Goal: Task Accomplishment & Management: Complete application form

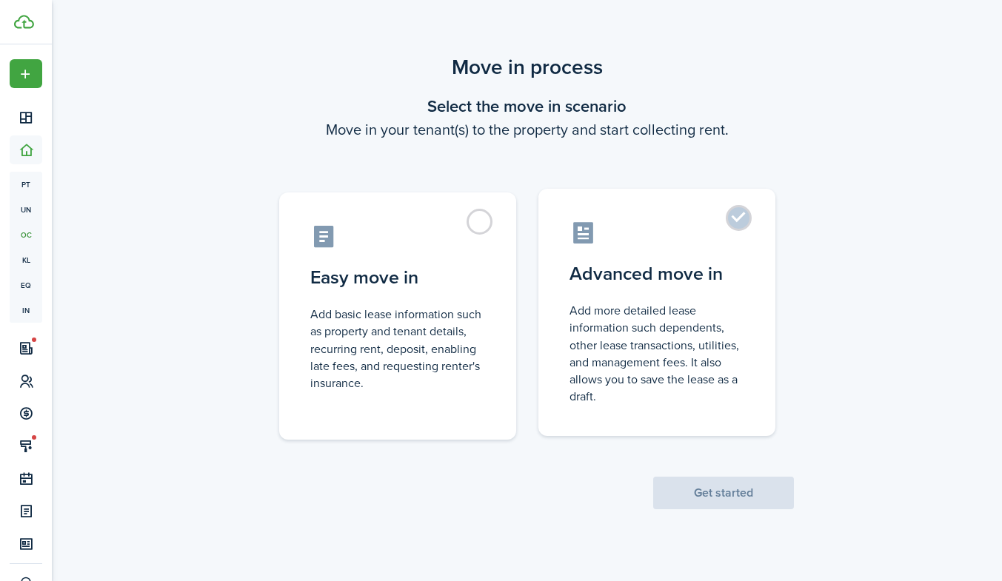
click at [743, 223] on label "Advanced move in Add more detailed lease information such dependents, other lea…" at bounding box center [657, 312] width 237 height 247
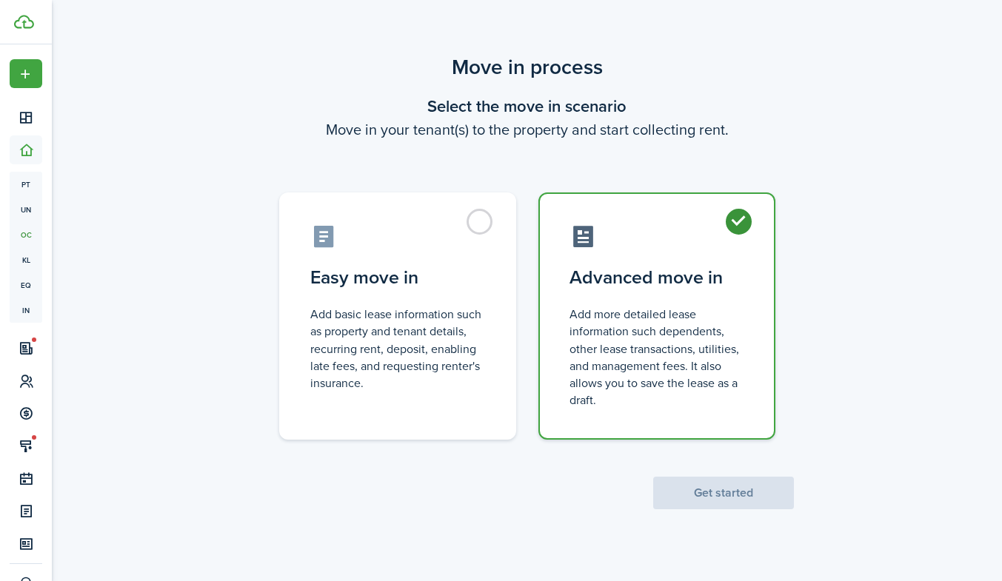
radio input "true"
click at [716, 488] on button "Get started" at bounding box center [723, 493] width 141 height 33
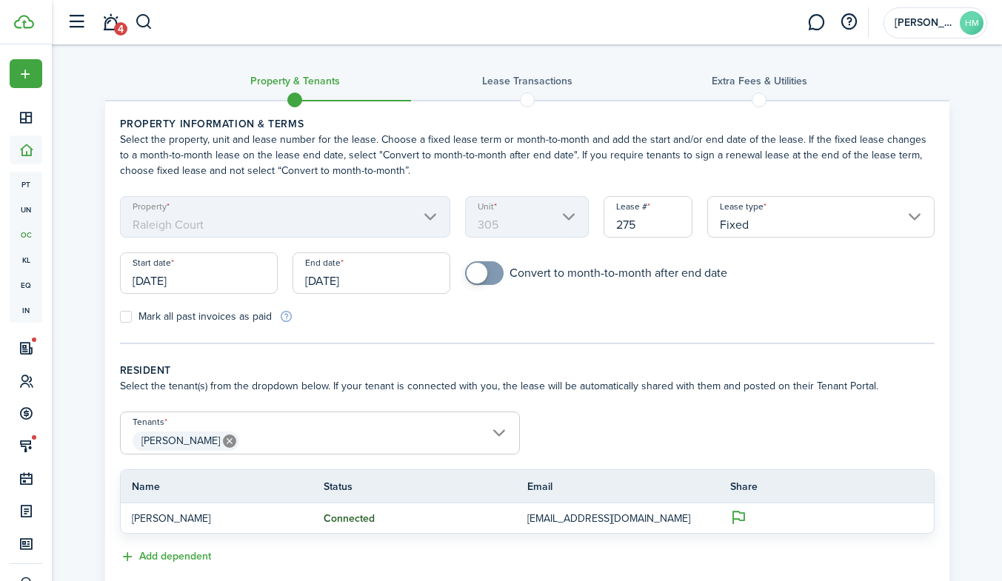
click at [189, 287] on input "[DATE]" at bounding box center [199, 273] width 158 height 41
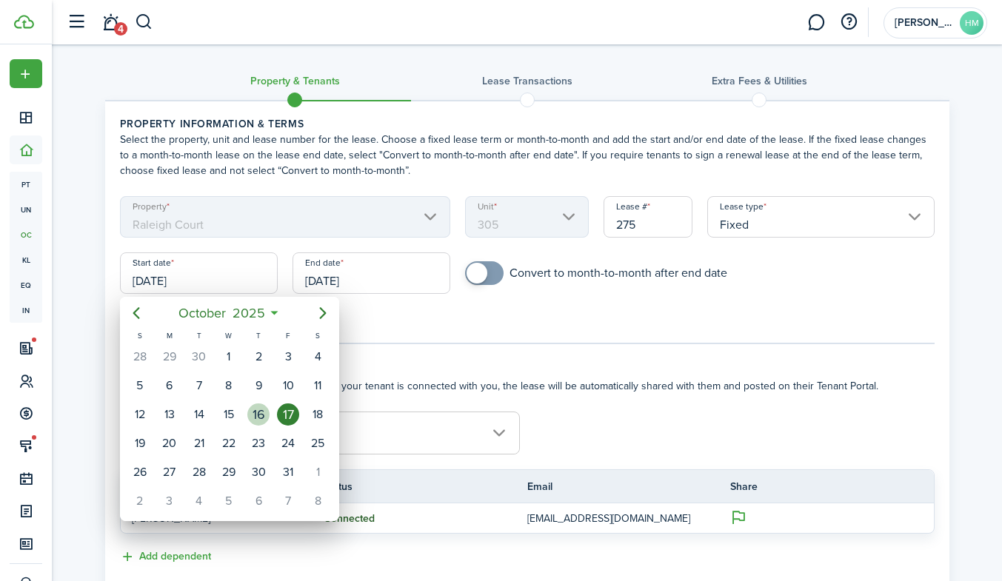
click at [251, 419] on div "16" at bounding box center [258, 415] width 22 height 22
type input "[DATE]"
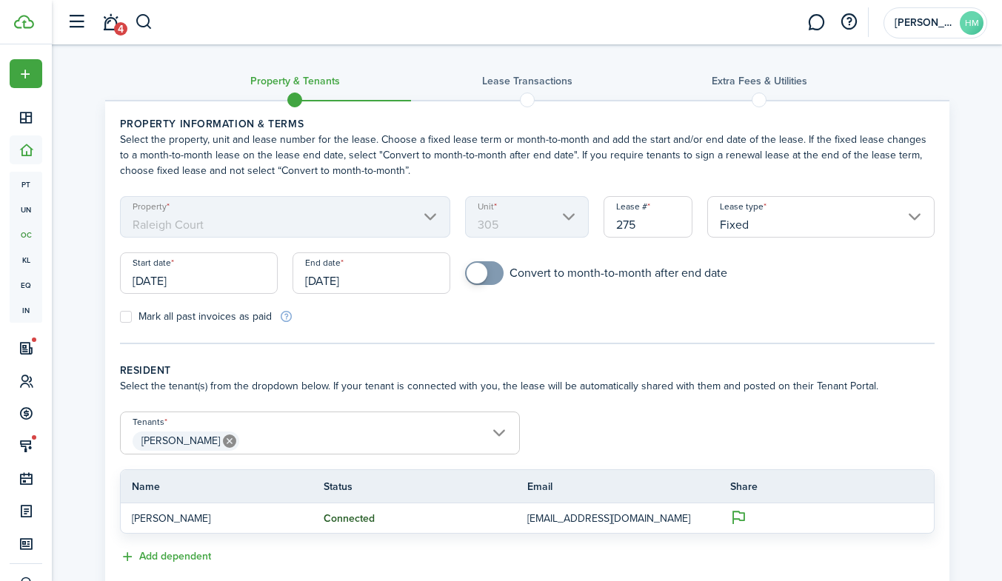
click at [347, 276] on input "[DATE]" at bounding box center [372, 273] width 158 height 41
click at [337, 279] on input "[DATE]" at bounding box center [372, 273] width 158 height 41
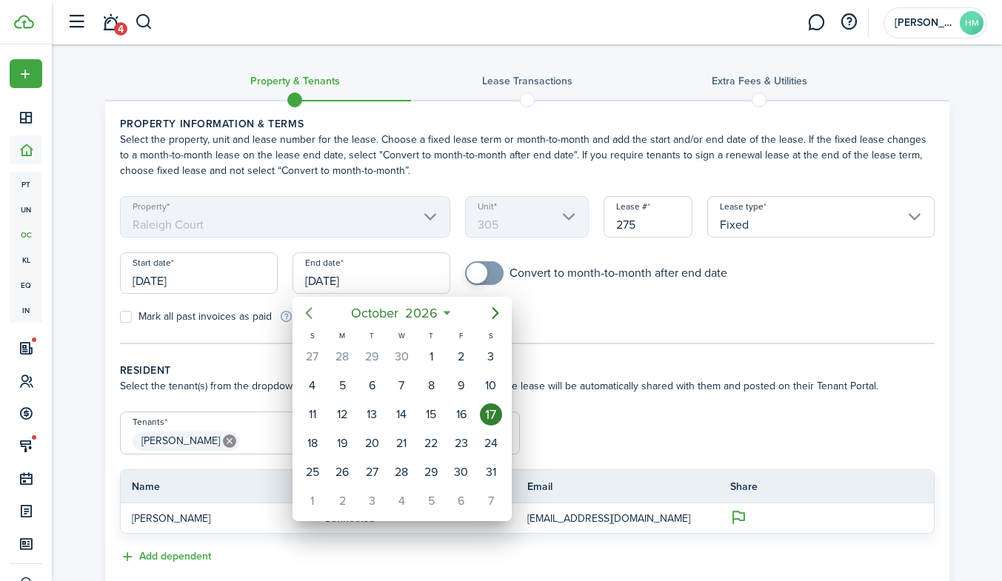
click at [310, 319] on icon "Previous page" at bounding box center [308, 313] width 7 height 12
click at [372, 484] on div "30" at bounding box center [372, 473] width 30 height 28
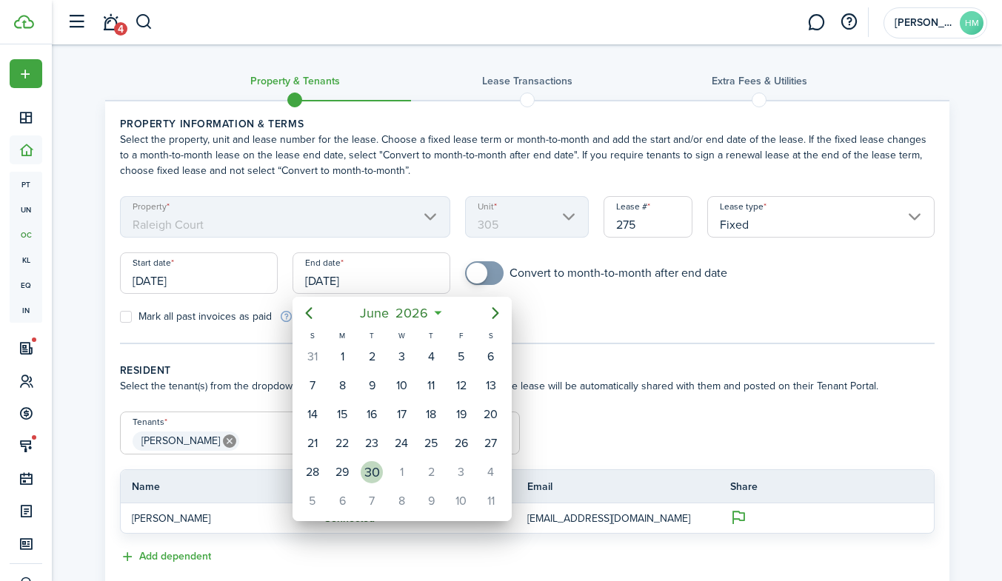
type input "[DATE]"
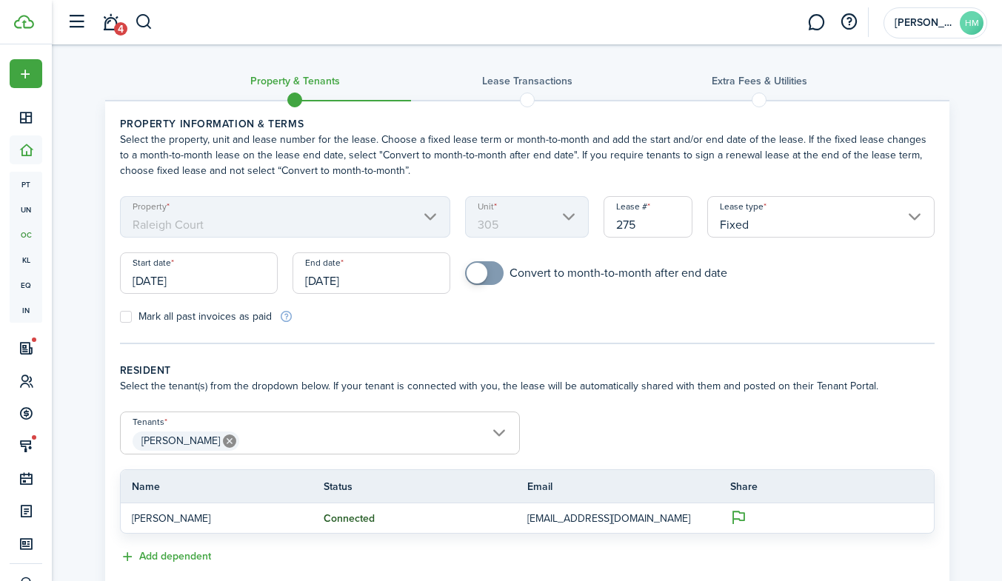
scroll to position [96, 0]
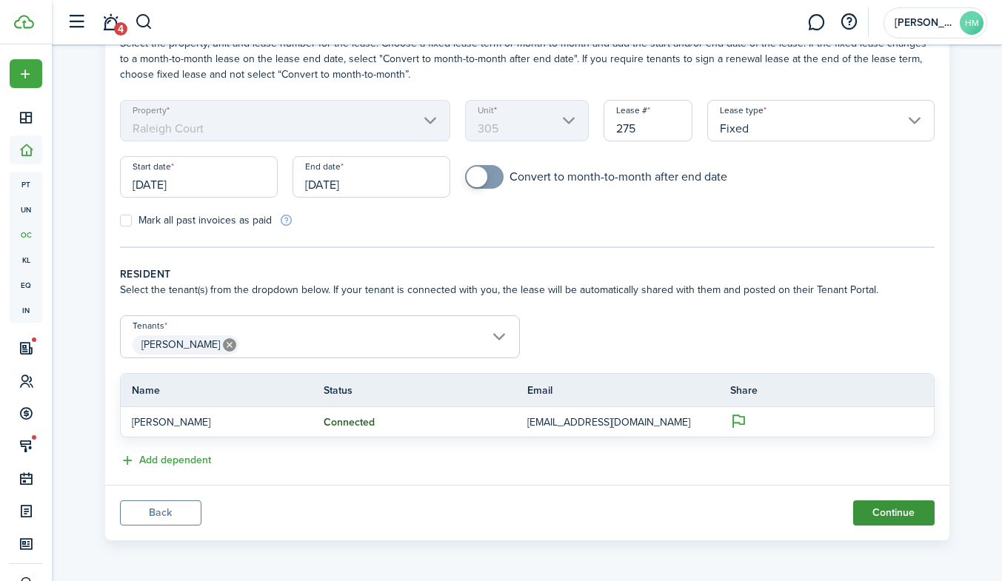
click at [906, 510] on button "Continue" at bounding box center [893, 513] width 81 height 25
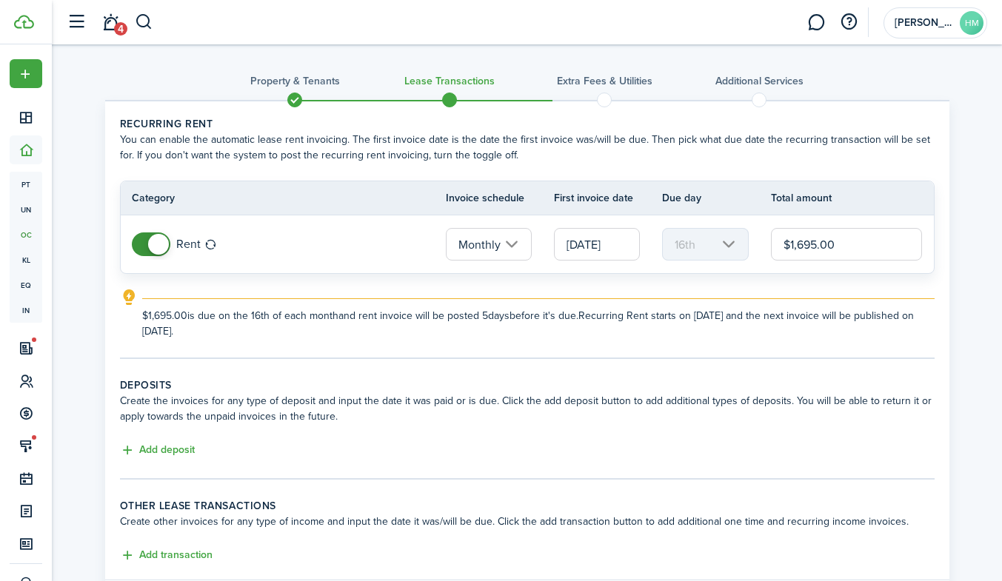
click at [607, 241] on input "[DATE]" at bounding box center [597, 244] width 86 height 33
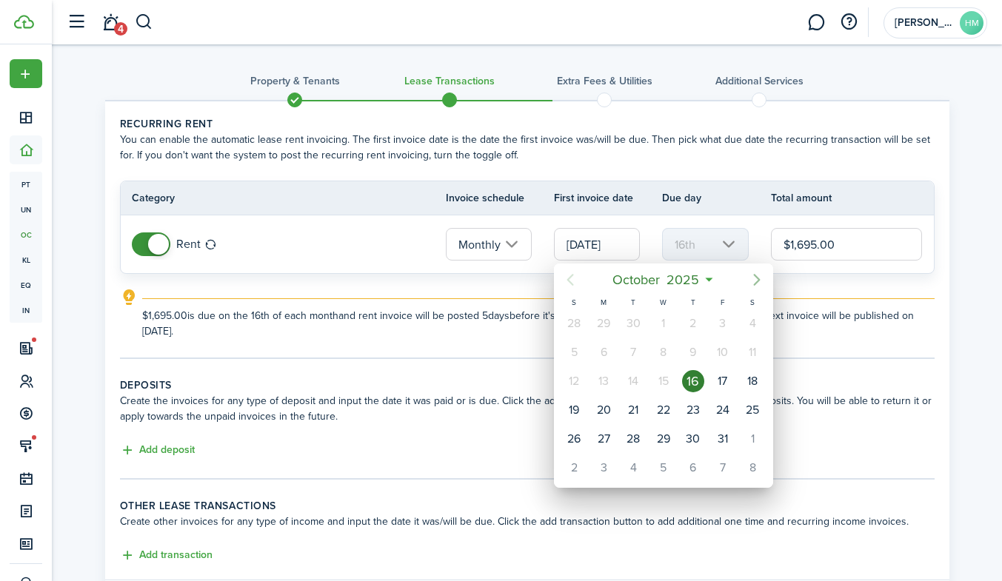
click at [758, 277] on icon "Next page" at bounding box center [757, 280] width 18 height 18
click at [750, 321] on div "1" at bounding box center [753, 324] width 22 height 22
type input "[DATE]"
type input "1st"
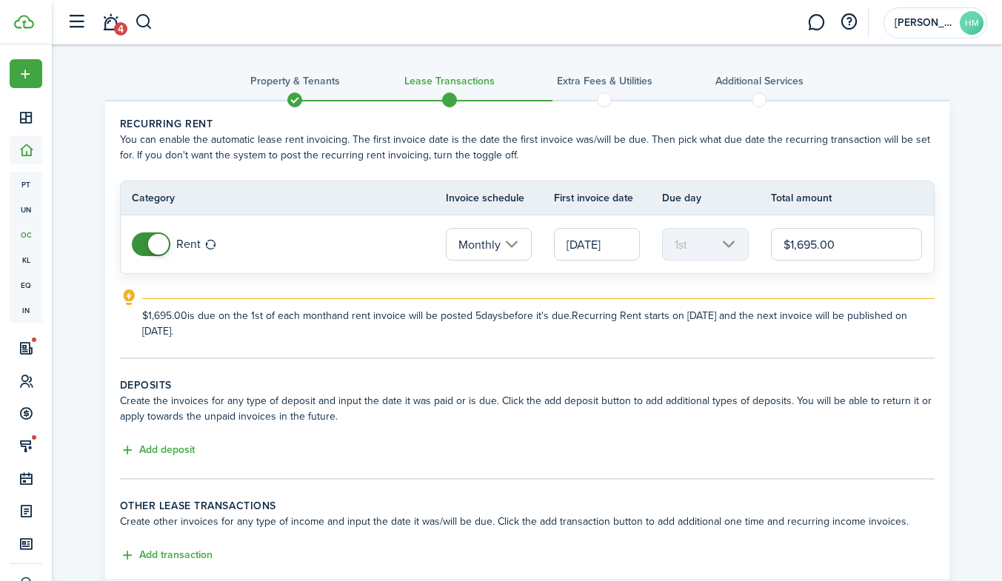
scroll to position [95, 0]
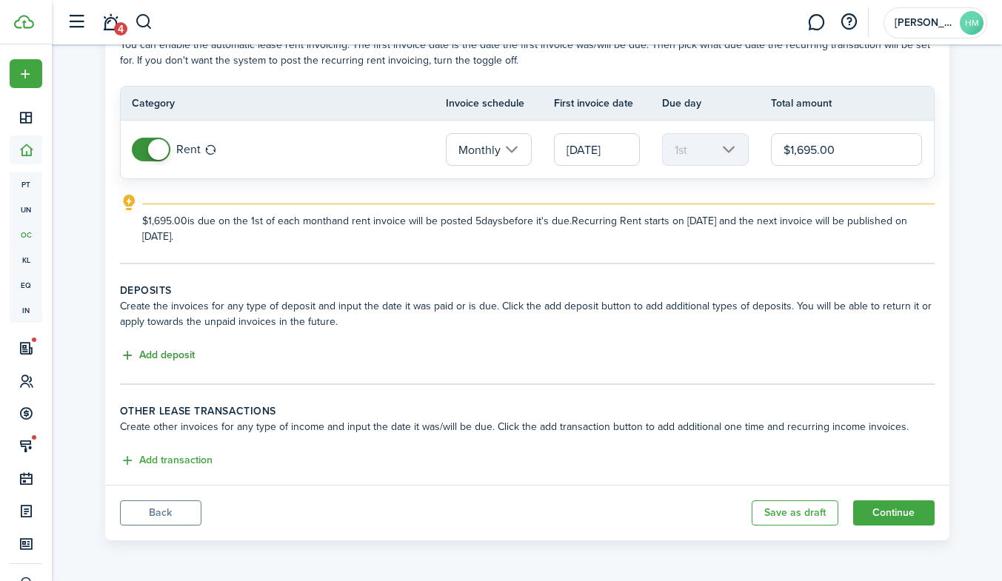
click at [177, 359] on button "Add deposit" at bounding box center [157, 355] width 75 height 17
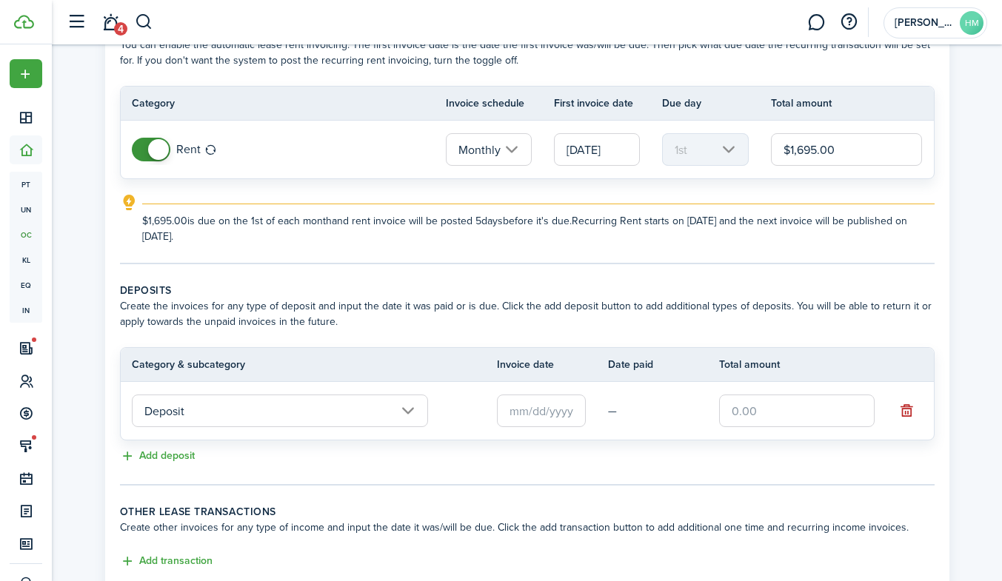
click at [560, 411] on input "text" at bounding box center [541, 411] width 89 height 33
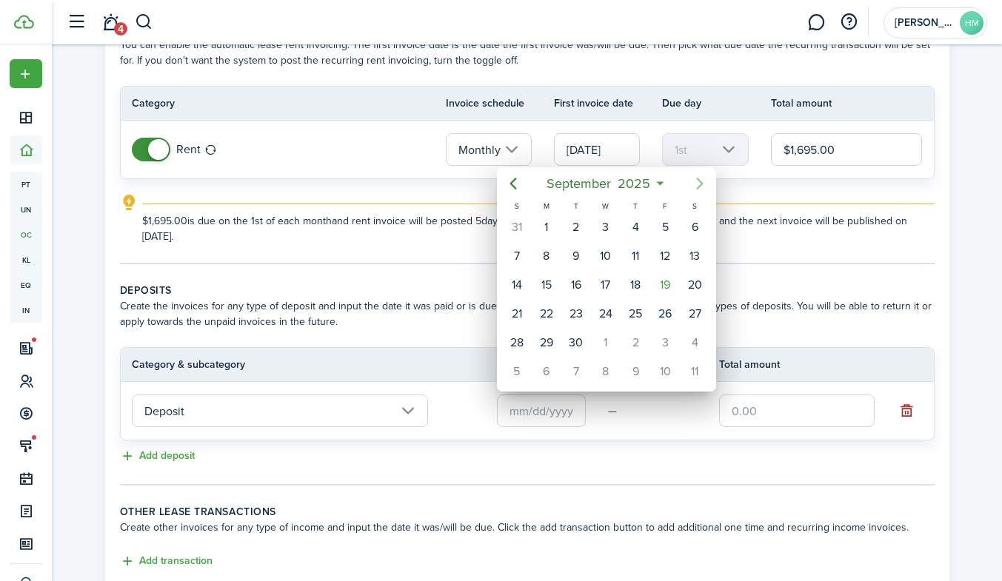
click at [700, 183] on icon "Next page" at bounding box center [699, 184] width 7 height 12
click at [696, 188] on icon "Next page" at bounding box center [700, 184] width 18 height 18
click at [520, 184] on icon "Previous page" at bounding box center [513, 184] width 18 height 18
click at [693, 227] on div "1" at bounding box center [695, 227] width 22 height 22
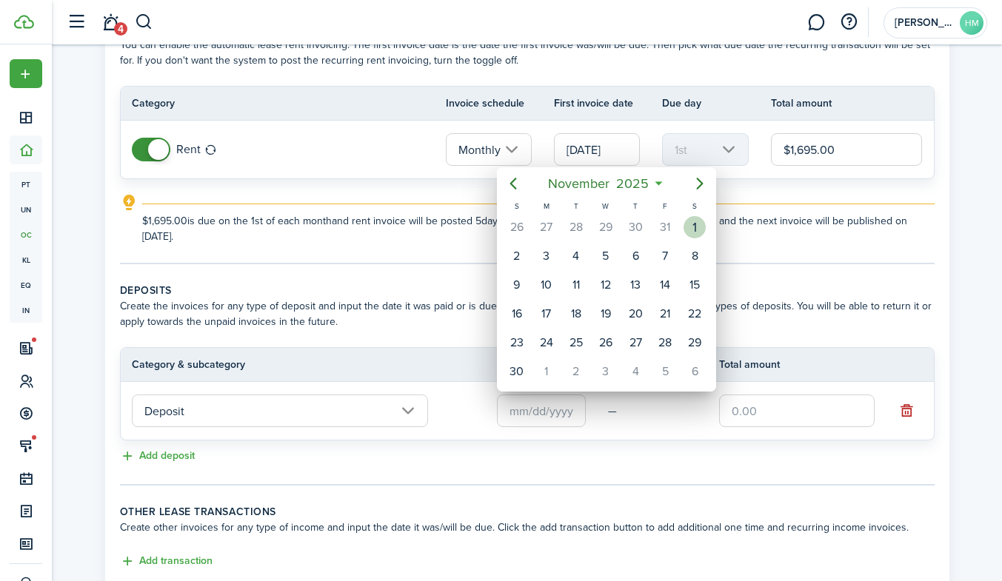
type input "[DATE]"
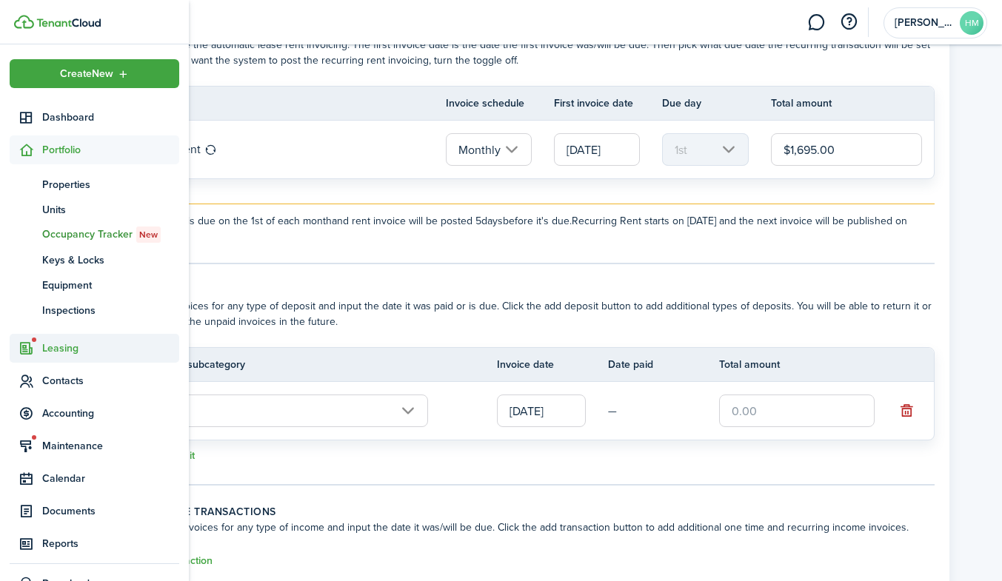
click at [47, 353] on span "Leasing" at bounding box center [110, 349] width 137 height 16
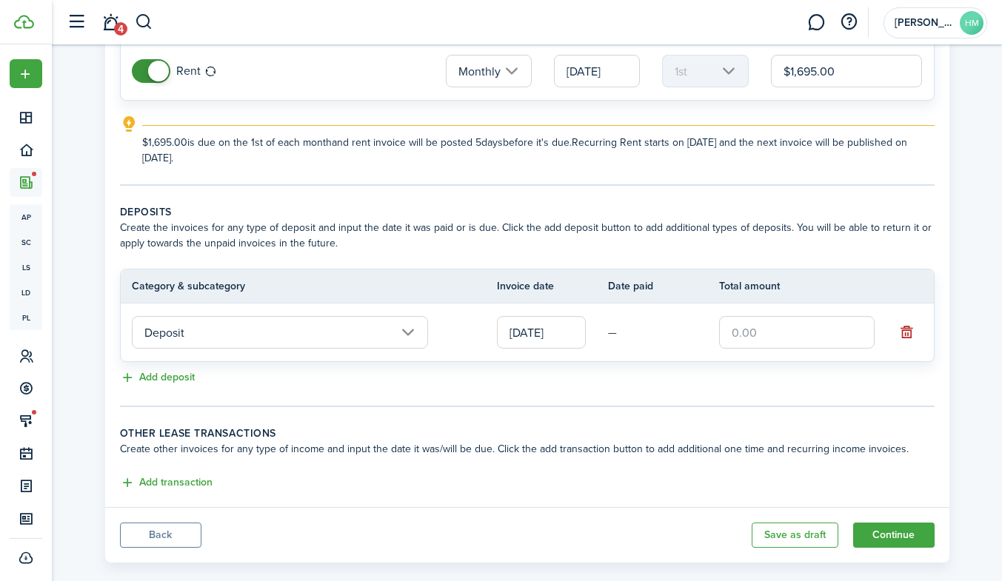
scroll to position [180, 0]
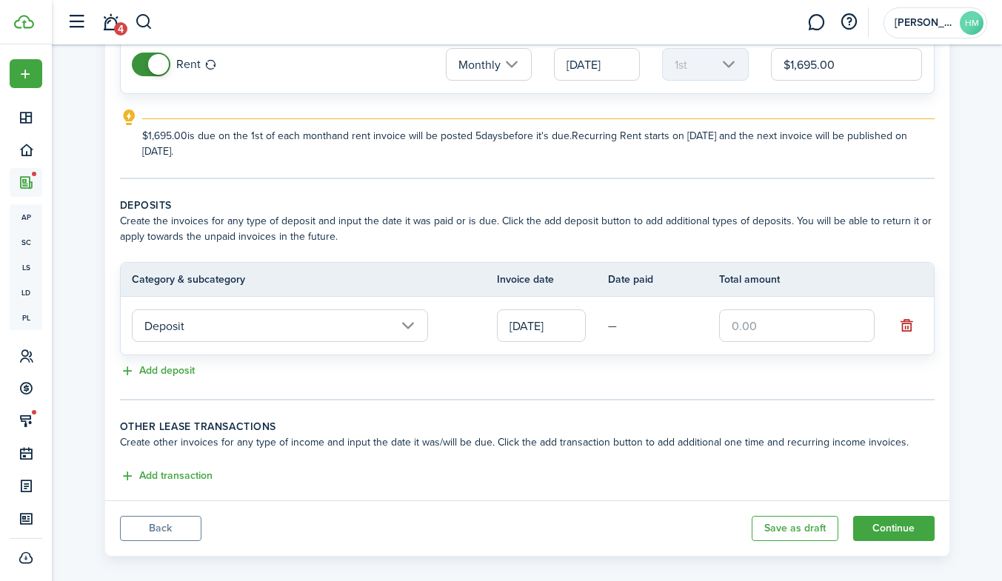
click at [760, 330] on input "text" at bounding box center [797, 326] width 156 height 33
type input "$1,695.00"
click at [679, 389] on tc-wizard-step "Deposits Create the invoices for any type of deposit and input the date it was …" at bounding box center [527, 299] width 815 height 203
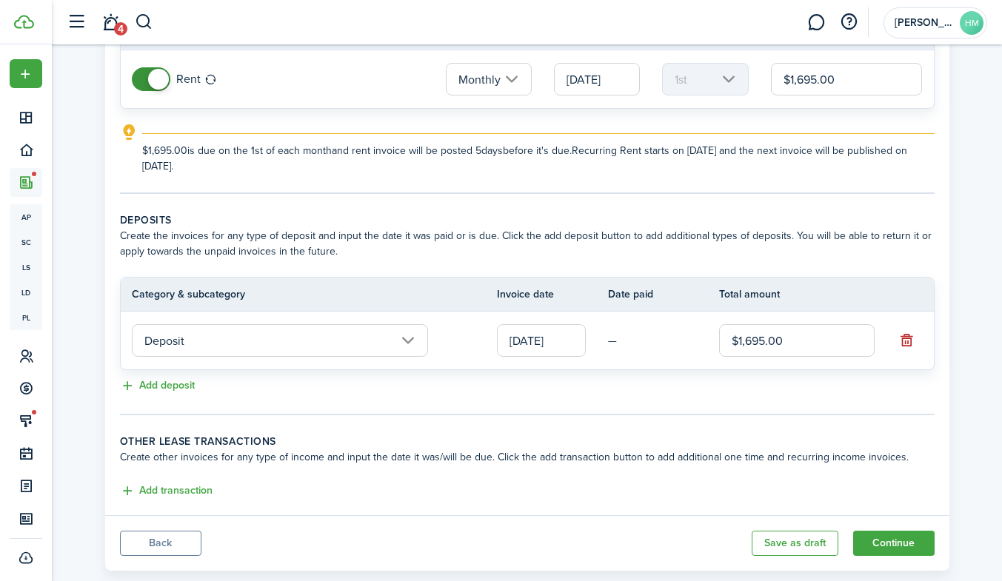
scroll to position [196, 0]
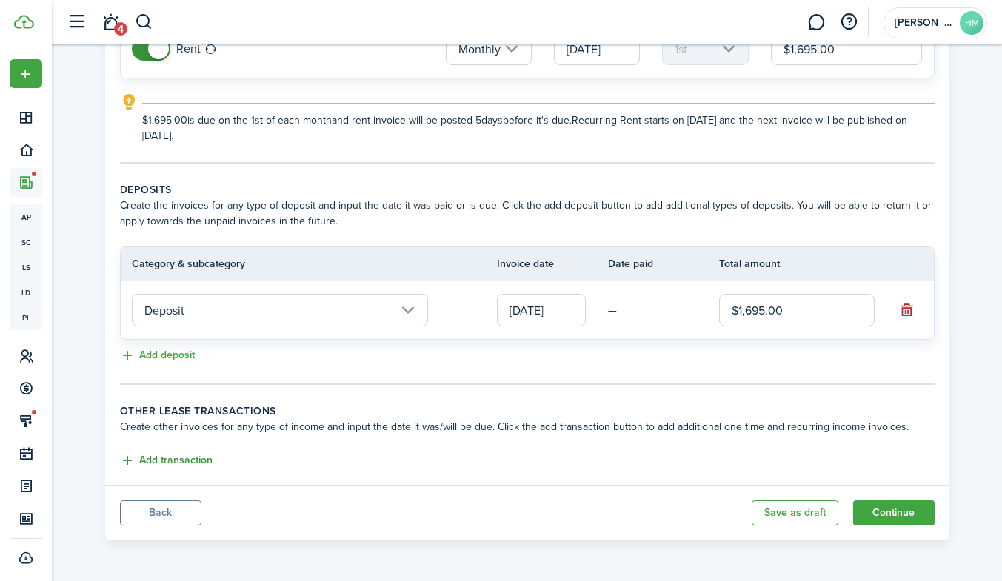
click at [179, 459] on button "Add transaction" at bounding box center [166, 461] width 93 height 17
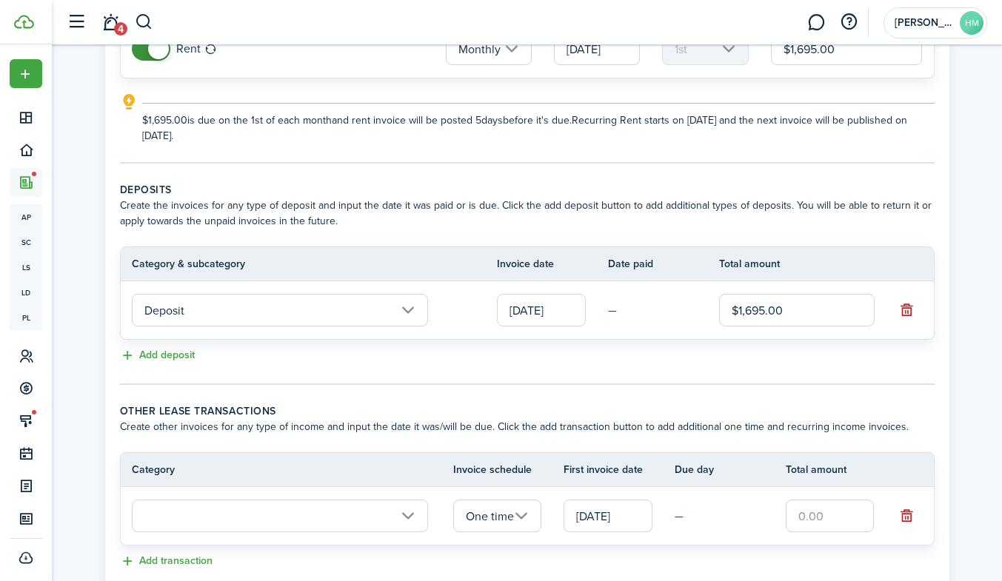
scroll to position [296, 0]
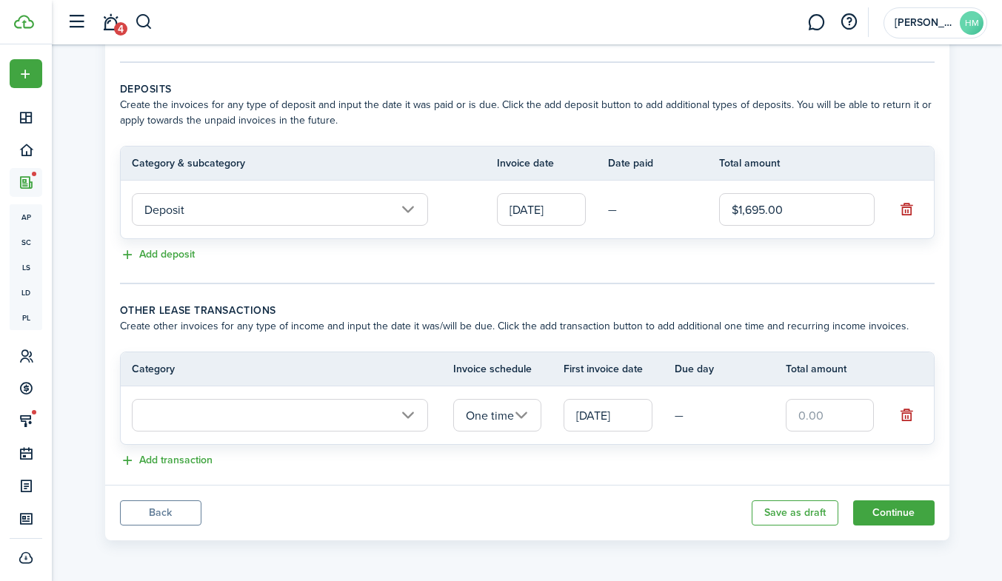
click at [478, 414] on input "One time" at bounding box center [497, 415] width 89 height 33
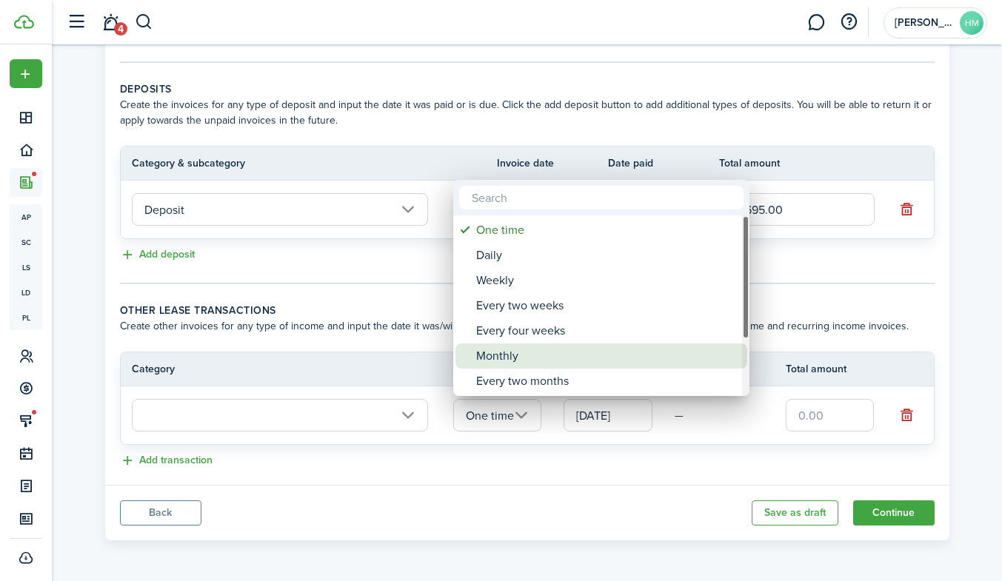
click at [495, 347] on div "Monthly" at bounding box center [607, 356] width 262 height 25
type input "Monthly"
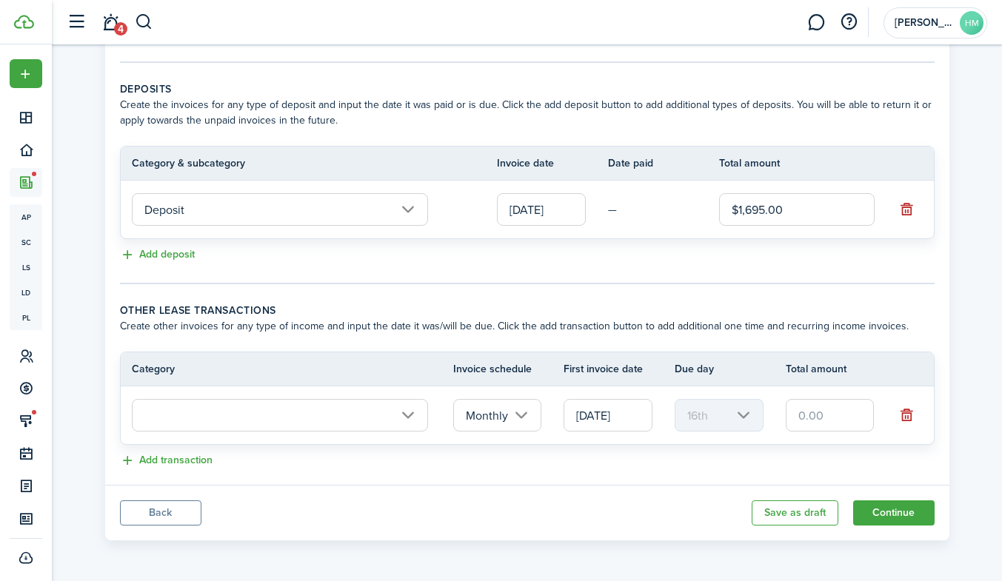
click at [599, 412] on input "[DATE]" at bounding box center [608, 415] width 89 height 33
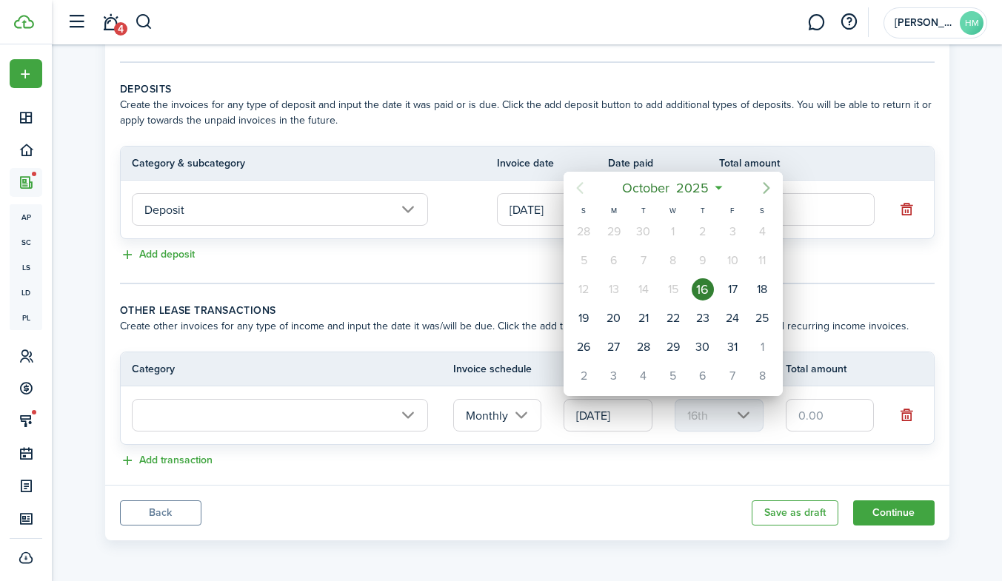
click at [760, 193] on icon "Next page" at bounding box center [767, 188] width 18 height 18
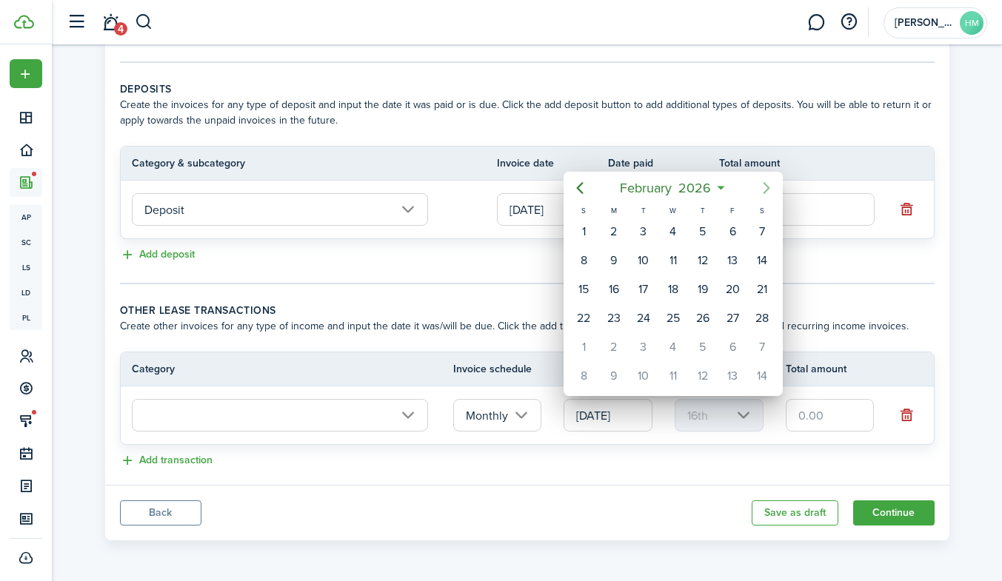
click at [760, 193] on icon "Next page" at bounding box center [767, 188] width 18 height 18
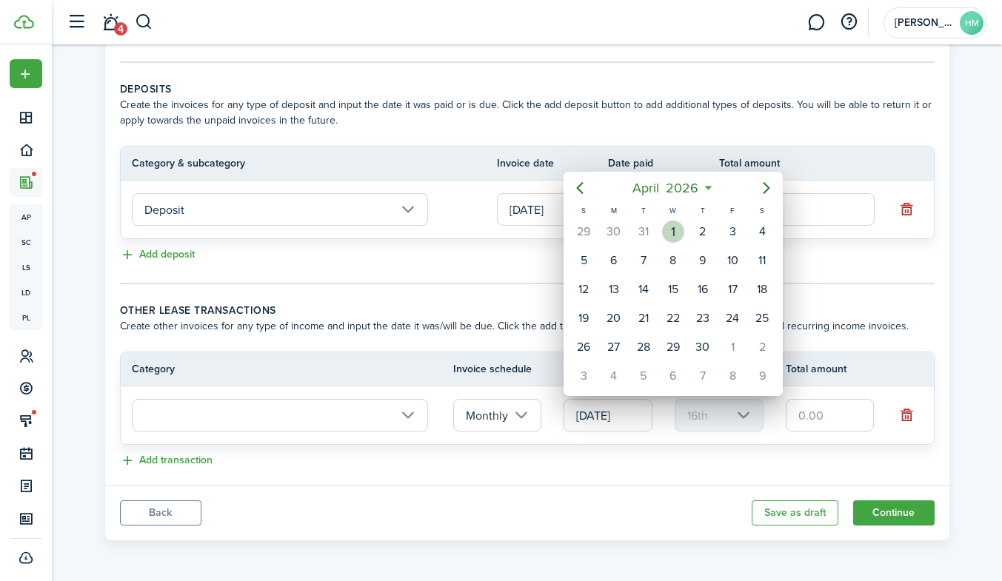
click at [662, 239] on div "[DATE]" at bounding box center [674, 232] width 30 height 28
type input "[DATE]"
type input "1st"
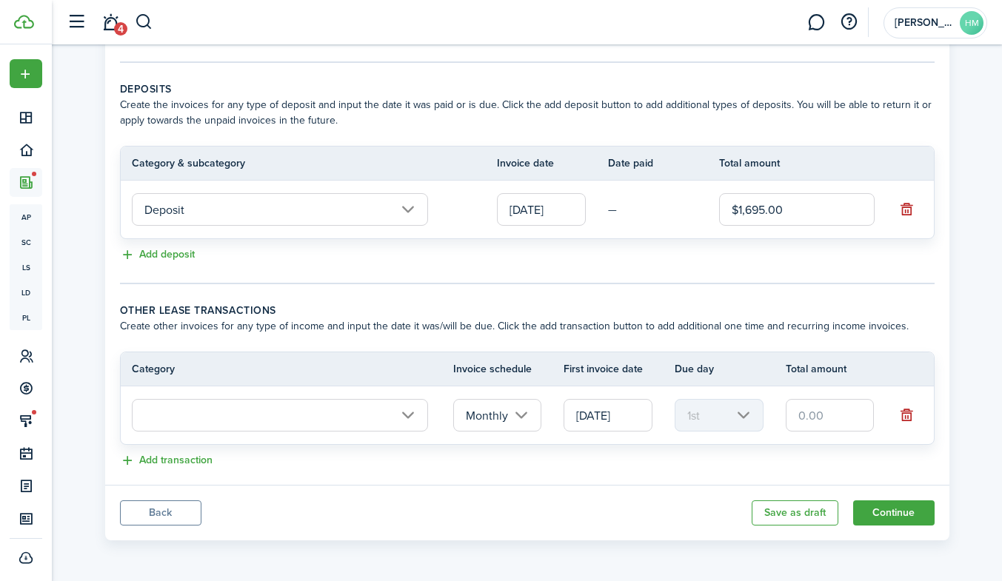
click at [793, 416] on input "text" at bounding box center [830, 415] width 89 height 33
type input "$75.00"
click at [230, 418] on input "text" at bounding box center [280, 415] width 296 height 33
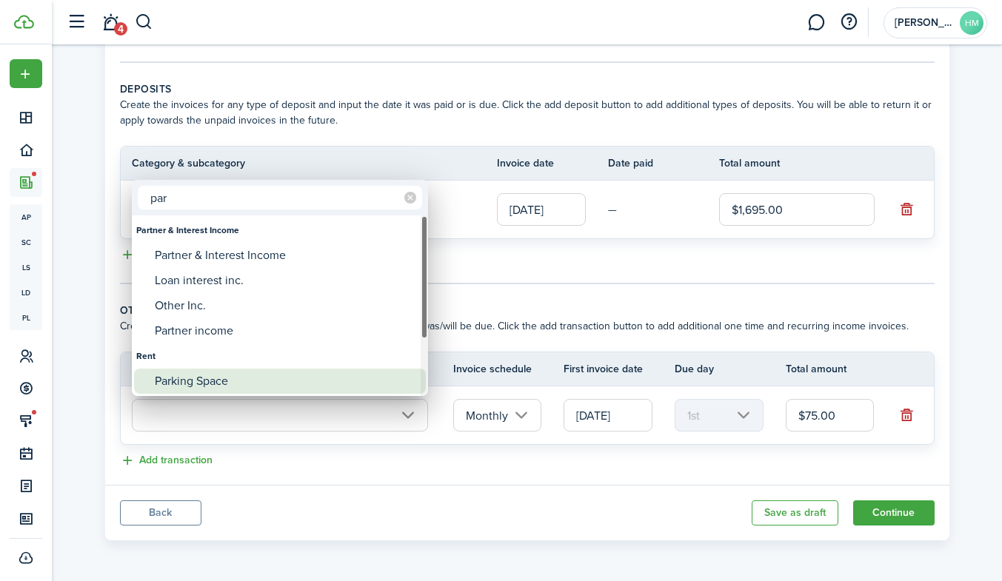
type input "par"
click at [210, 374] on div "Parking Space" at bounding box center [286, 381] width 262 height 25
type input "Rent / Parking Space"
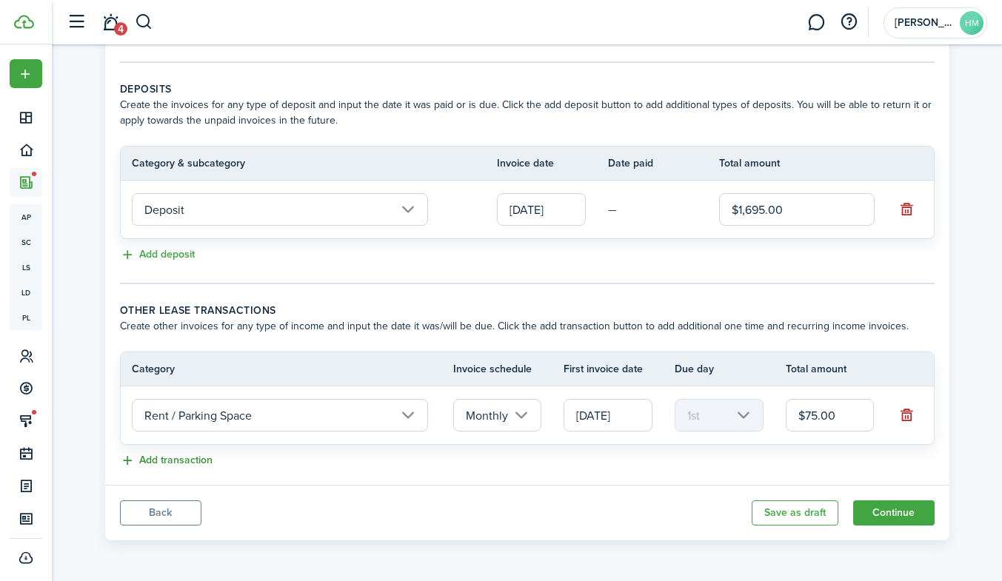
click at [201, 456] on button "Add transaction" at bounding box center [166, 461] width 93 height 17
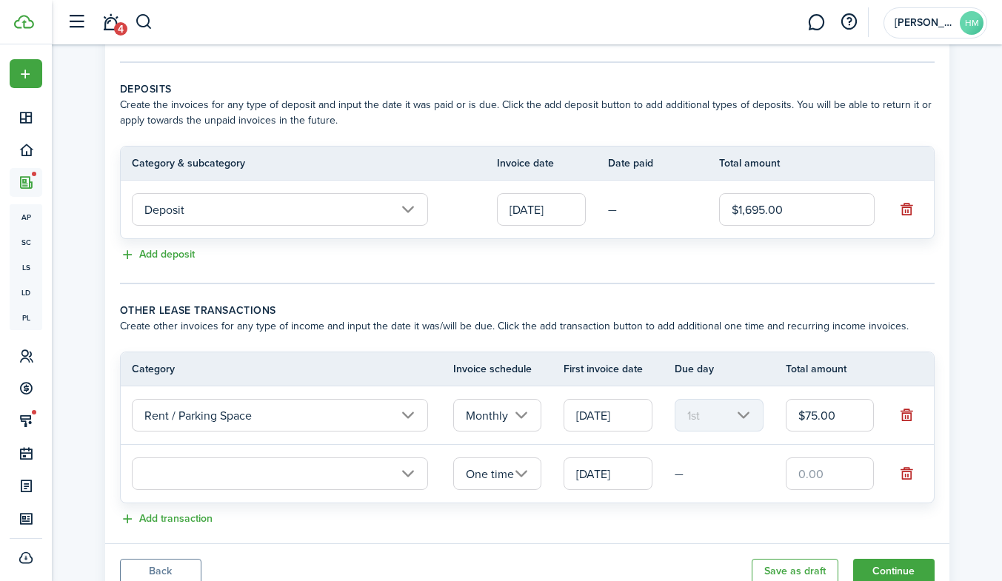
click at [258, 480] on input "text" at bounding box center [280, 474] width 296 height 33
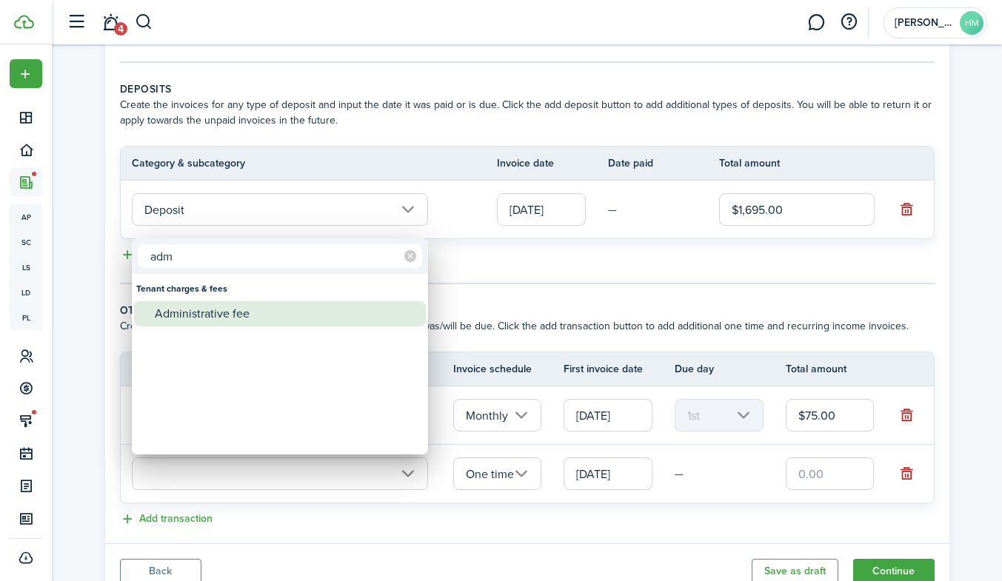
type input "adm"
click at [203, 307] on div "Administrative fee" at bounding box center [286, 313] width 262 height 25
type input "Tenant charges & fees / Administrative fee"
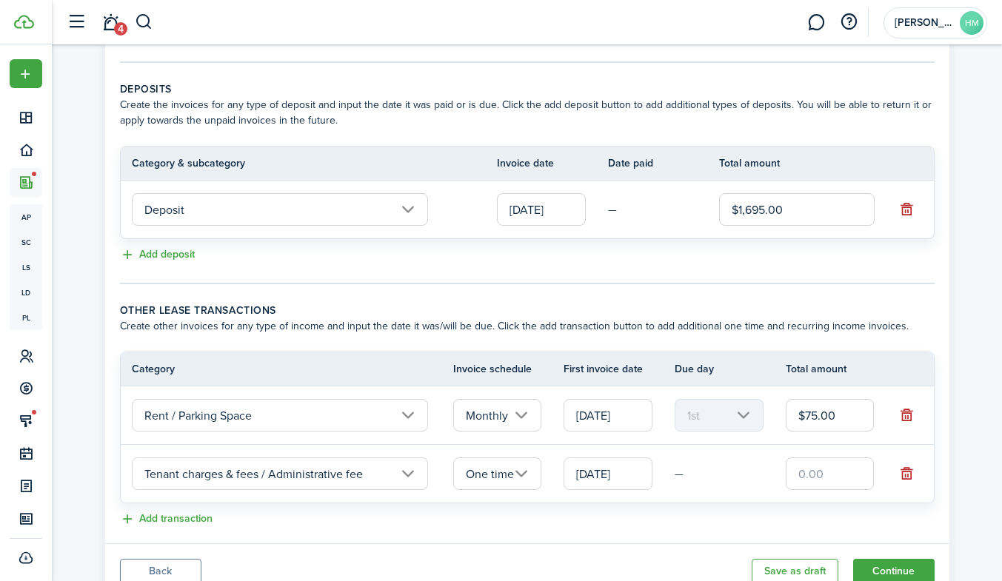
click at [475, 476] on input "One time" at bounding box center [497, 474] width 89 height 33
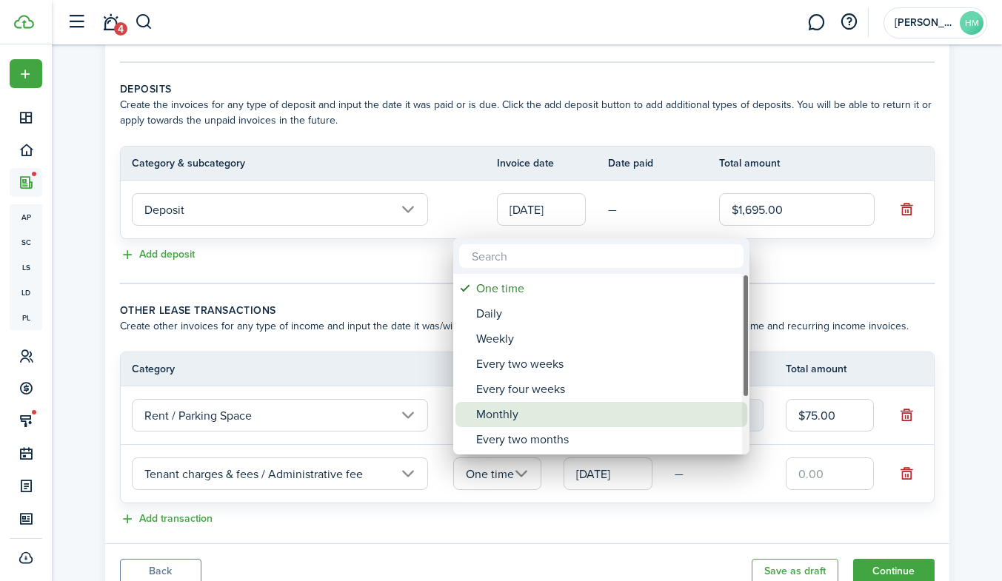
click at [495, 407] on div "Monthly" at bounding box center [607, 414] width 262 height 25
type input "Monthly"
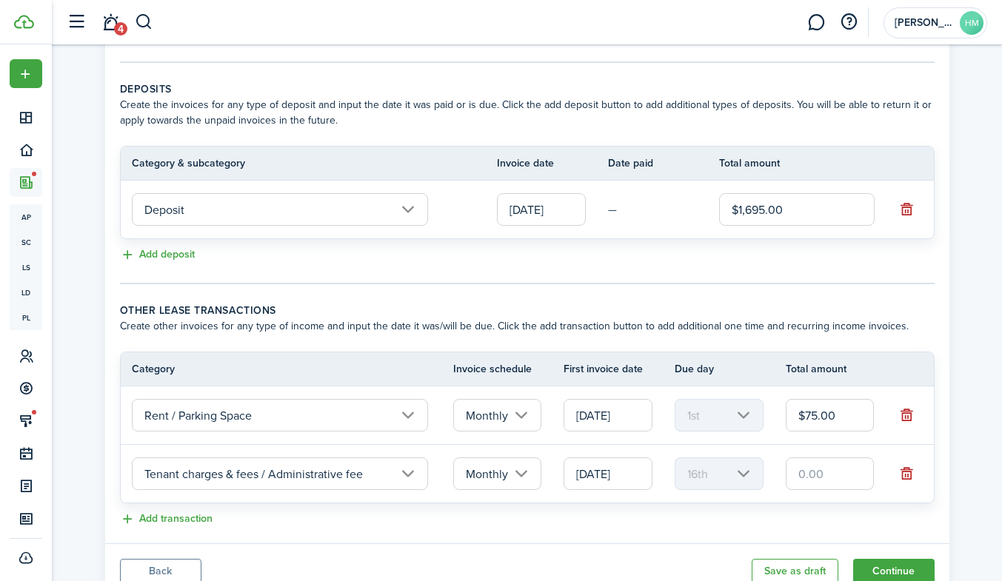
click at [598, 470] on input "[DATE]" at bounding box center [608, 474] width 89 height 33
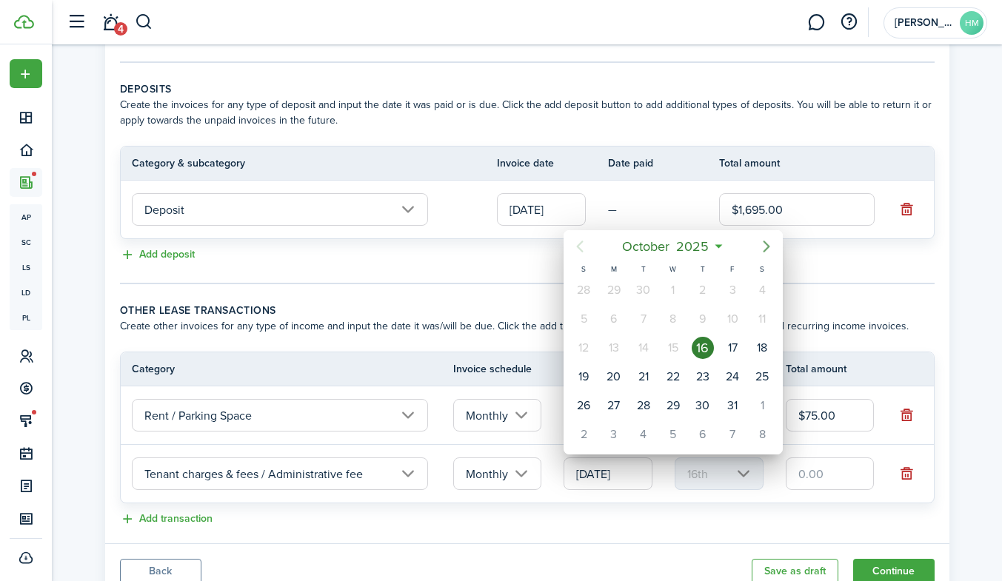
click at [764, 239] on icon "Next page" at bounding box center [767, 247] width 18 height 18
click at [754, 296] on div "1" at bounding box center [762, 290] width 22 height 22
type input "[DATE]"
type input "1st"
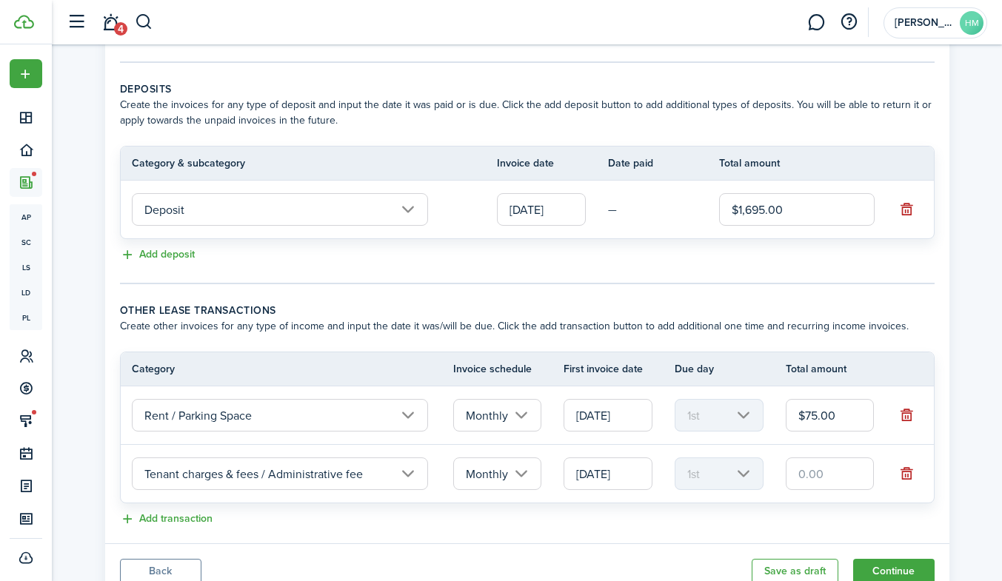
click at [810, 478] on input "text" at bounding box center [830, 474] width 89 height 33
type input "$4.00"
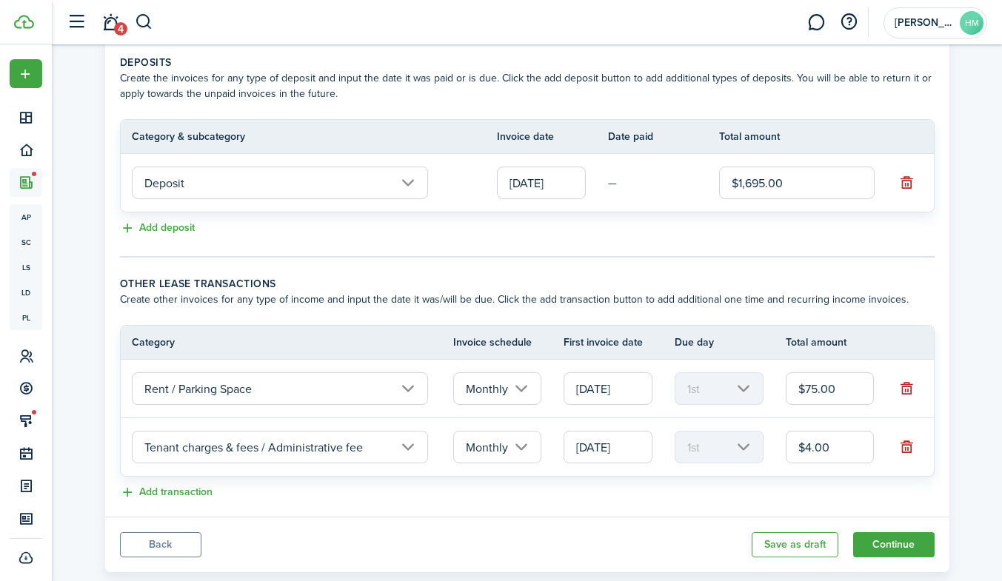
scroll to position [325, 0]
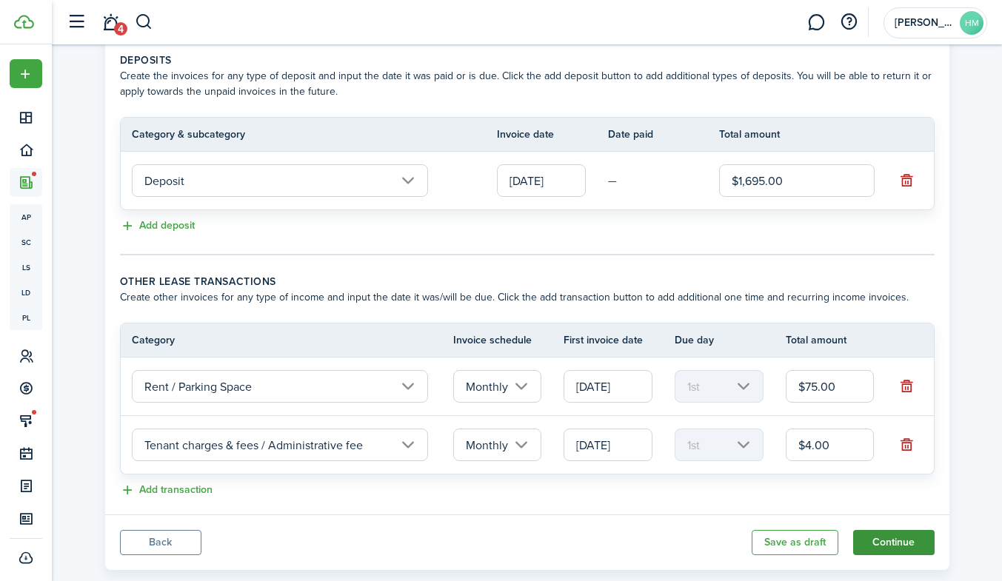
click at [875, 539] on button "Continue" at bounding box center [893, 542] width 81 height 25
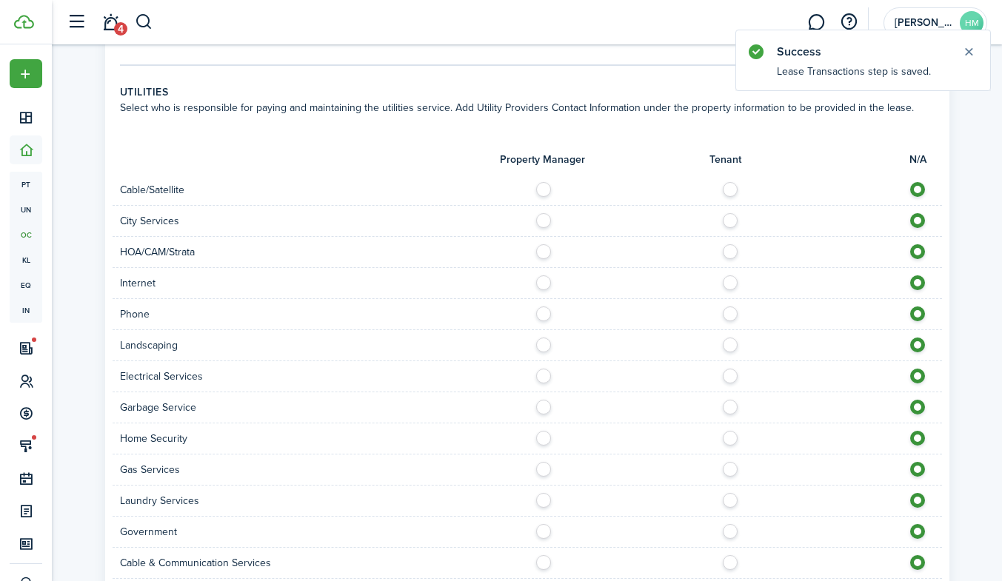
scroll to position [1410, 0]
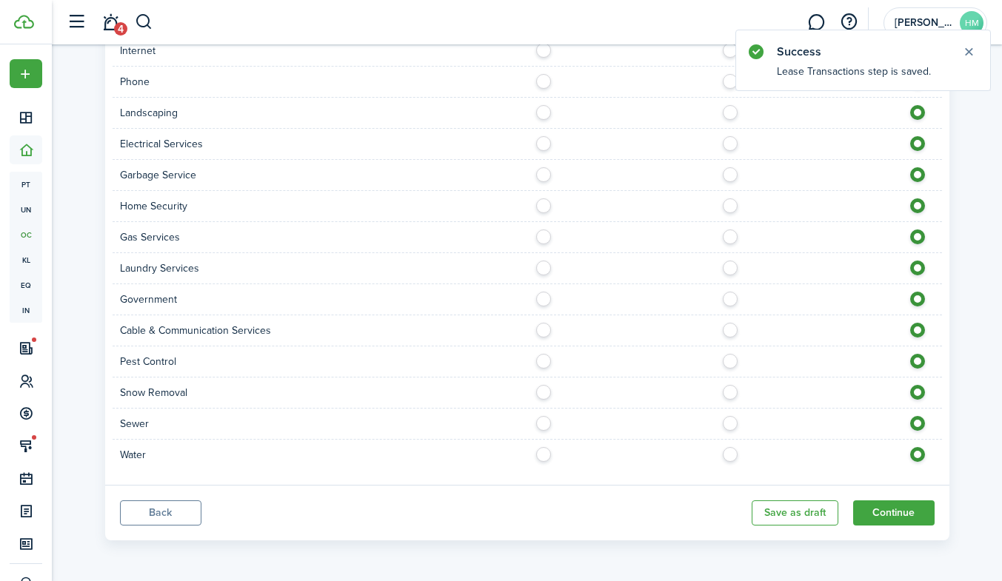
click at [171, 521] on button "Back" at bounding box center [160, 513] width 81 height 25
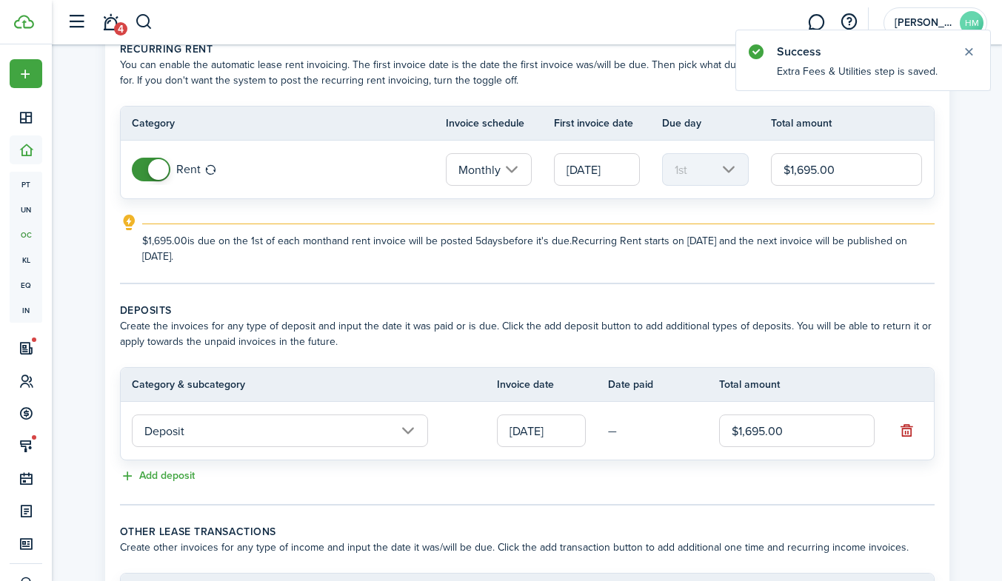
scroll to position [84, 0]
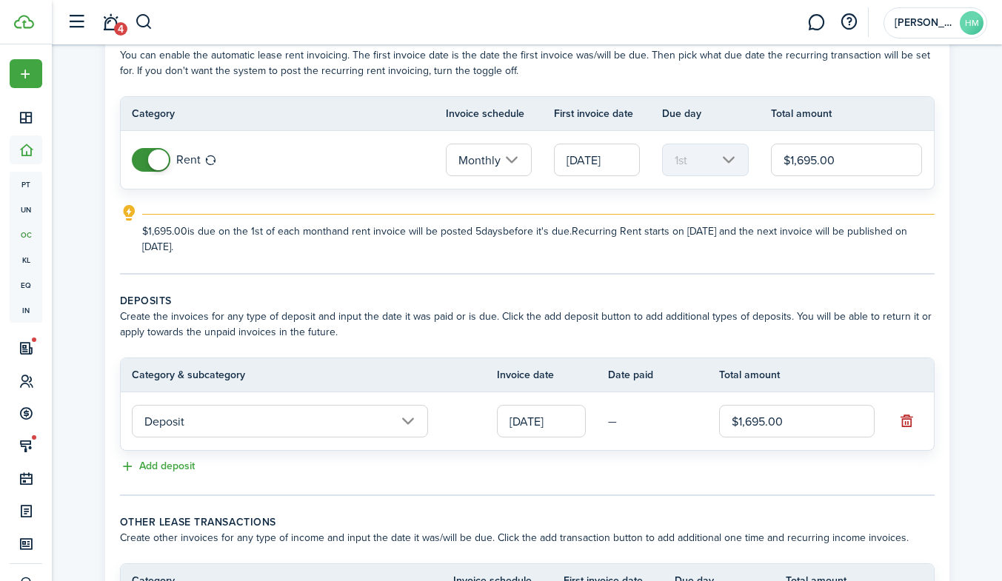
click at [517, 427] on input "[DATE]" at bounding box center [541, 421] width 89 height 33
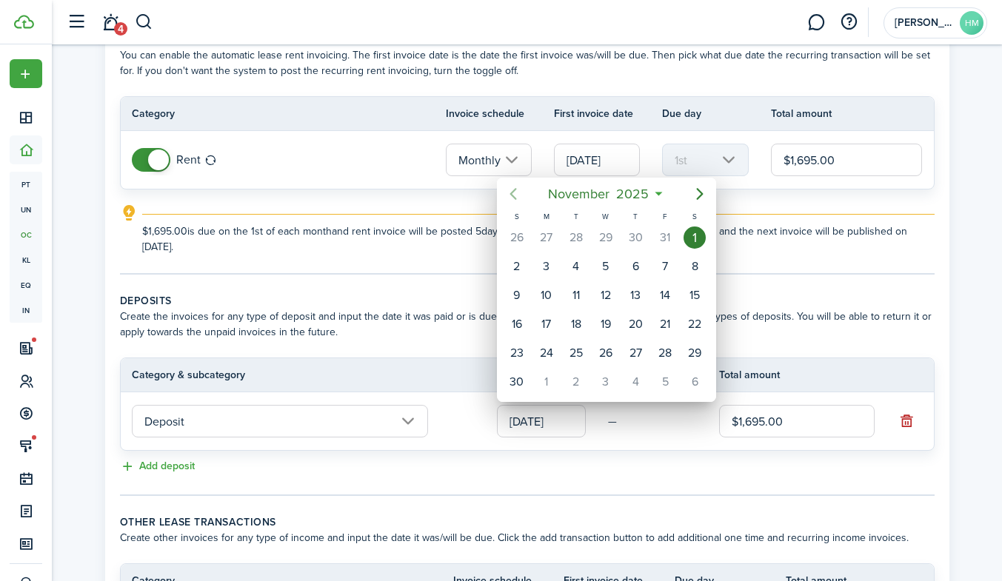
click at [512, 193] on icon "Previous page" at bounding box center [513, 194] width 18 height 18
click at [516, 194] on icon "Previous page" at bounding box center [513, 194] width 18 height 18
click at [665, 302] on div "19" at bounding box center [665, 295] width 22 height 22
type input "[DATE]"
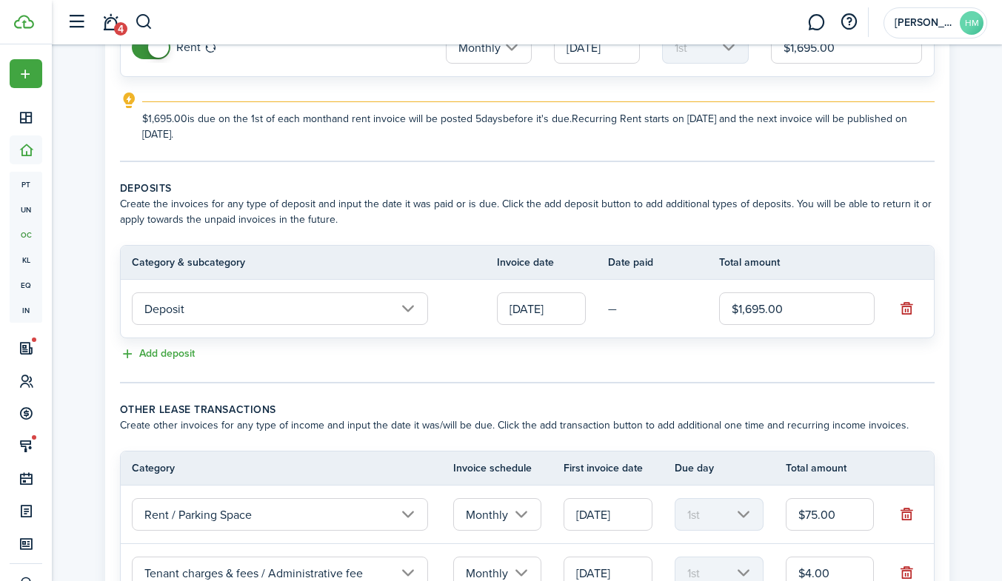
scroll to position [355, 0]
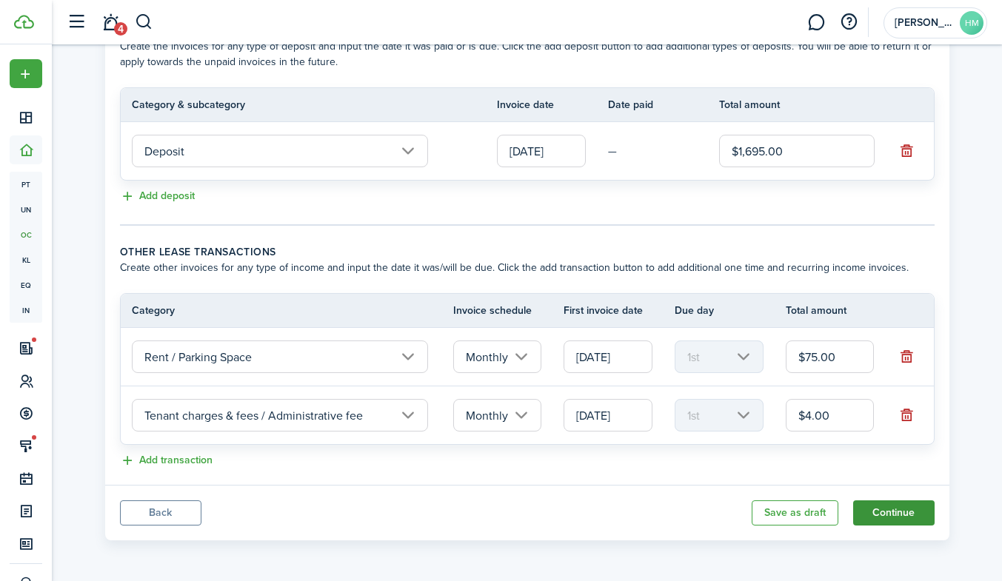
click at [904, 521] on button "Continue" at bounding box center [893, 513] width 81 height 25
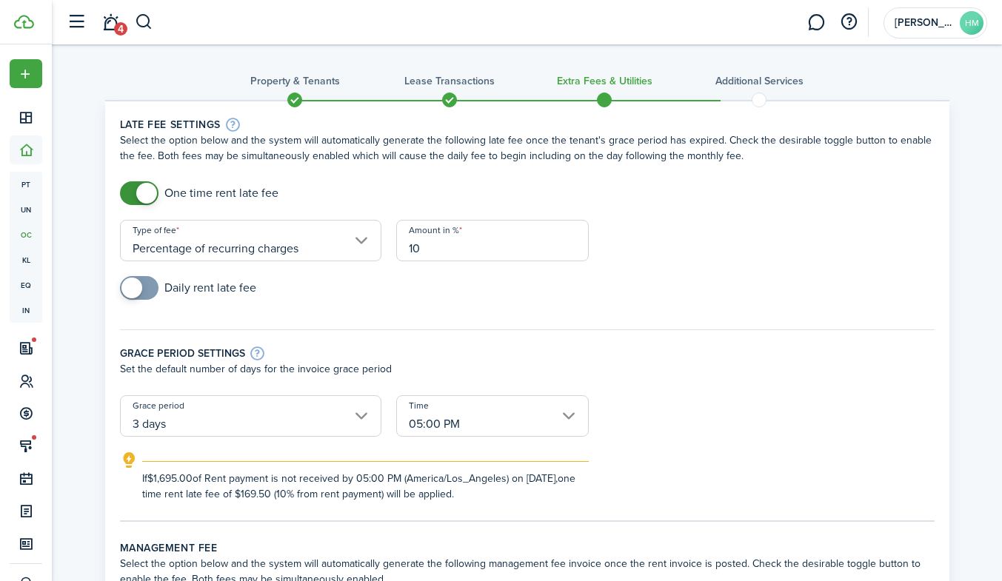
click at [265, 253] on input "Percentage of recurring charges" at bounding box center [250, 240] width 261 height 41
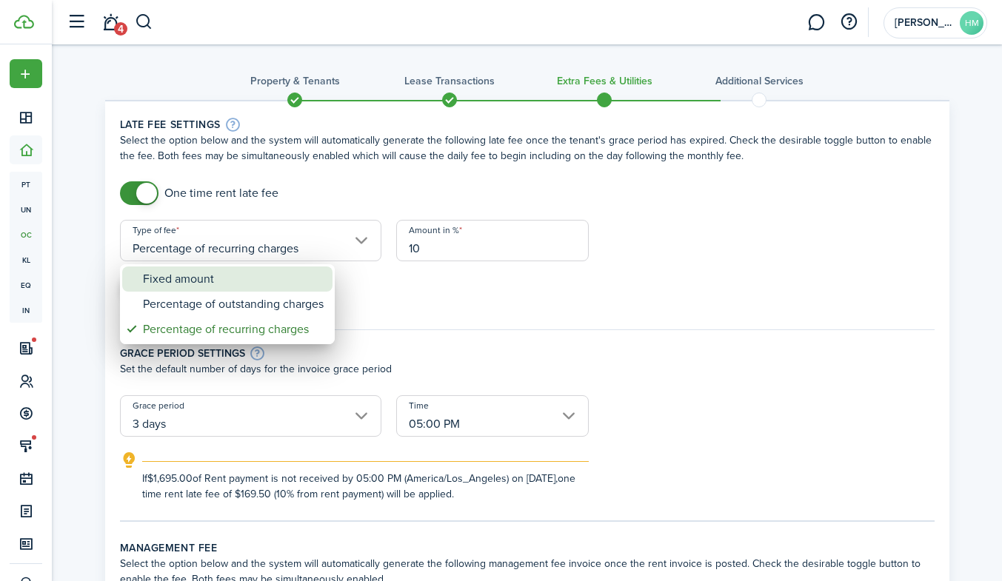
click at [235, 281] on div "Fixed amount" at bounding box center [233, 279] width 181 height 25
type input "Fixed amount"
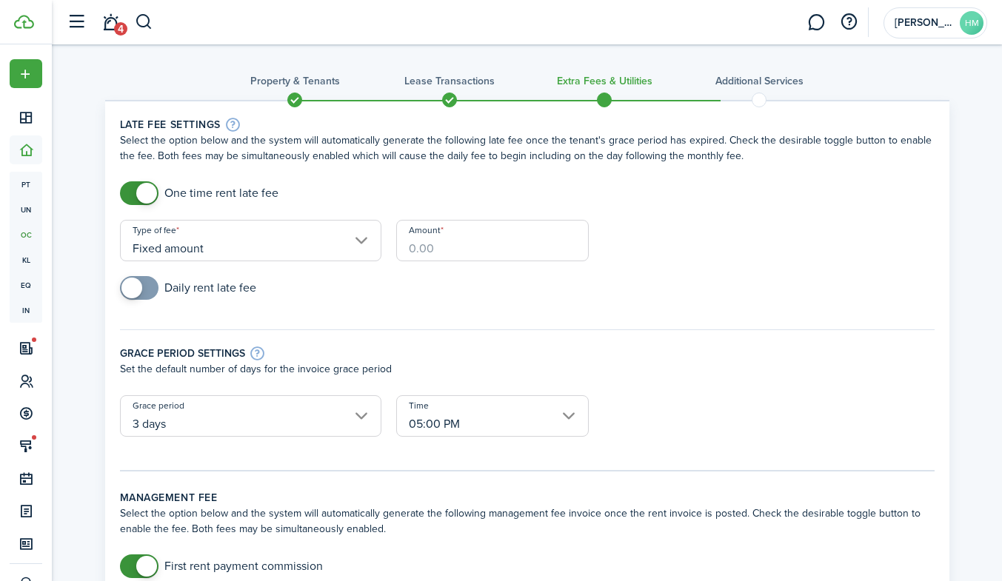
click at [416, 256] on input "Amount" at bounding box center [492, 240] width 193 height 41
type input "$10.00"
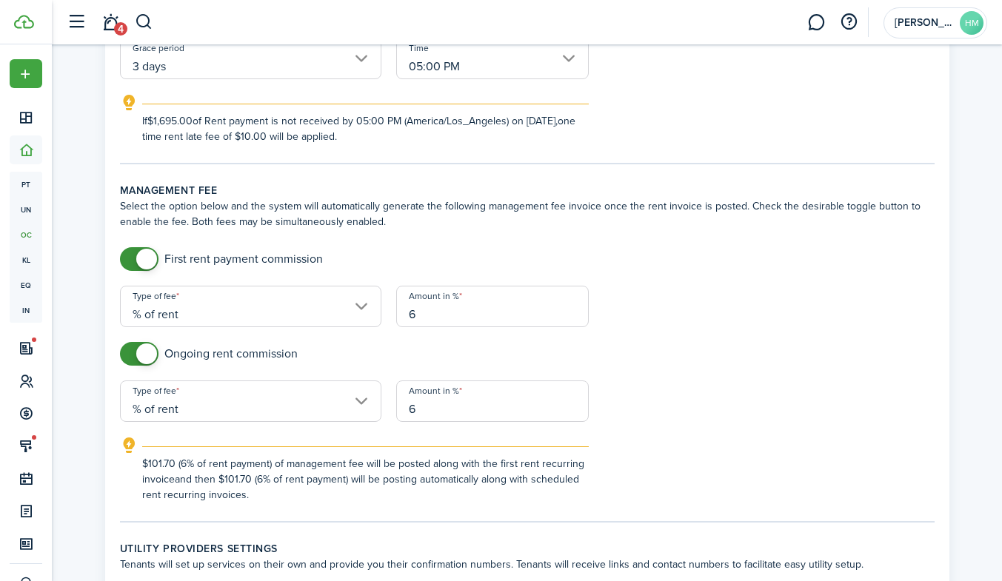
scroll to position [359, 0]
checkbox input "false"
click at [142, 255] on span at bounding box center [146, 258] width 21 height 21
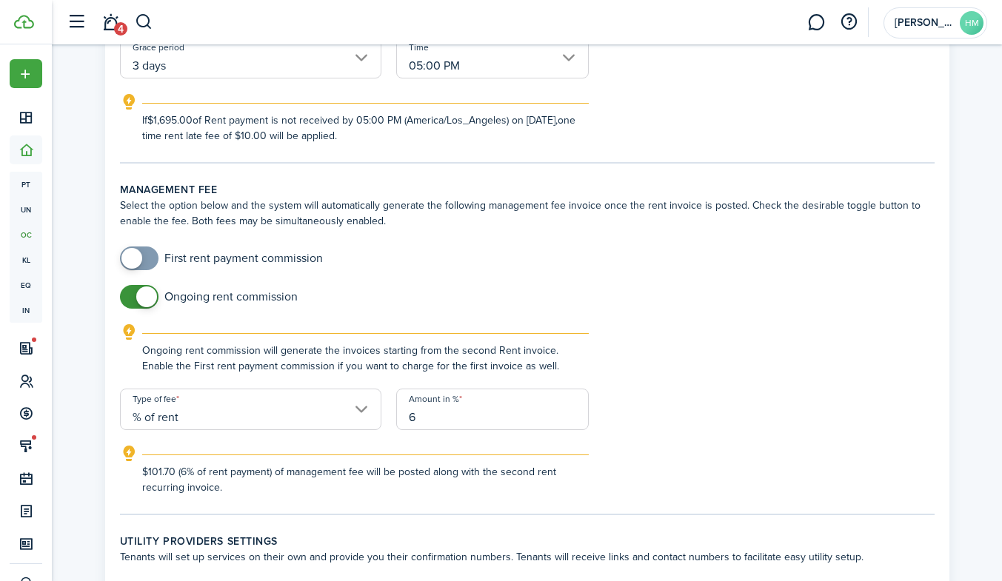
checkbox input "false"
click at [140, 301] on span at bounding box center [146, 297] width 21 height 21
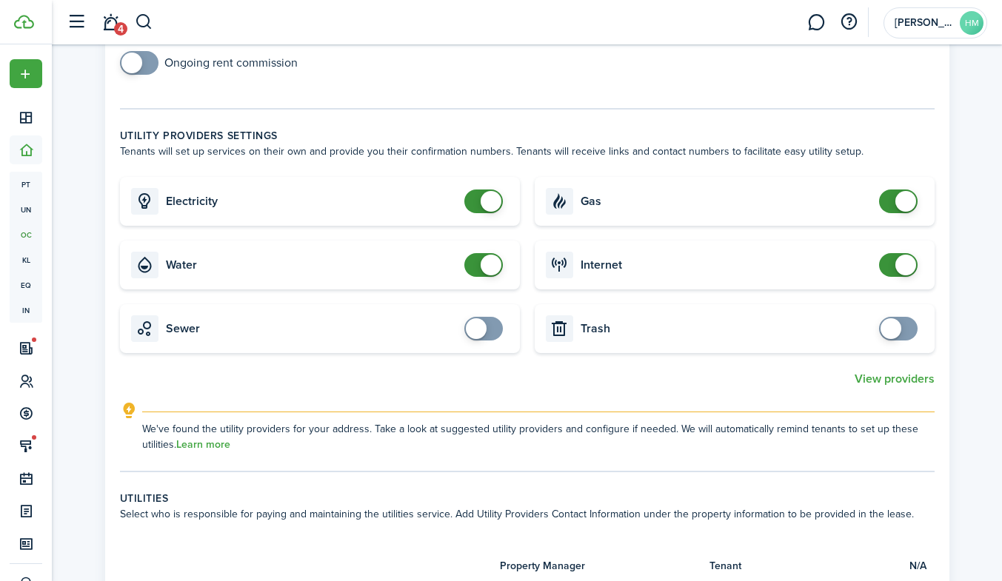
scroll to position [594, 0]
checkbox input "false"
click at [476, 265] on span at bounding box center [483, 264] width 15 height 24
checkbox input "false"
click at [902, 201] on span at bounding box center [906, 200] width 21 height 21
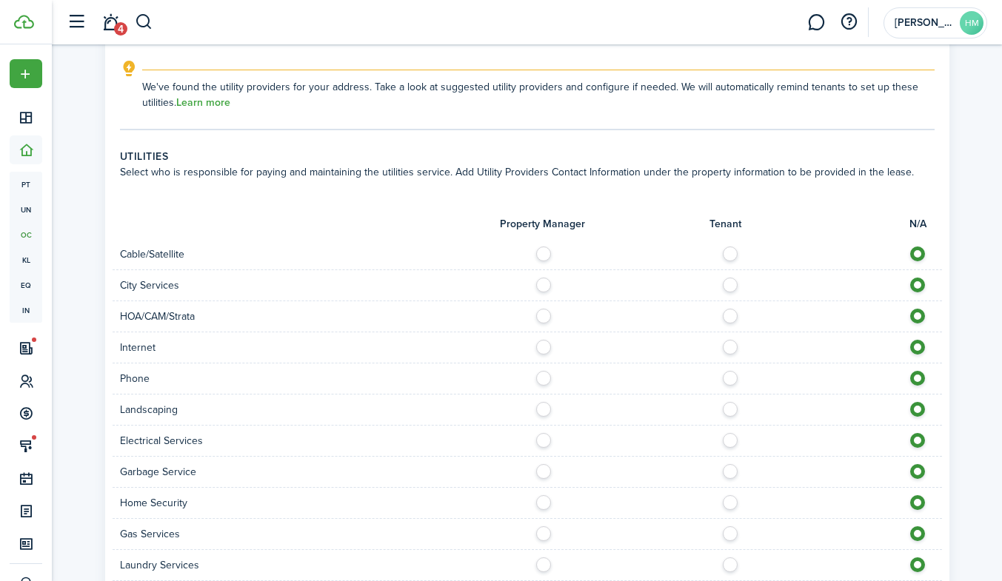
scroll to position [943, 0]
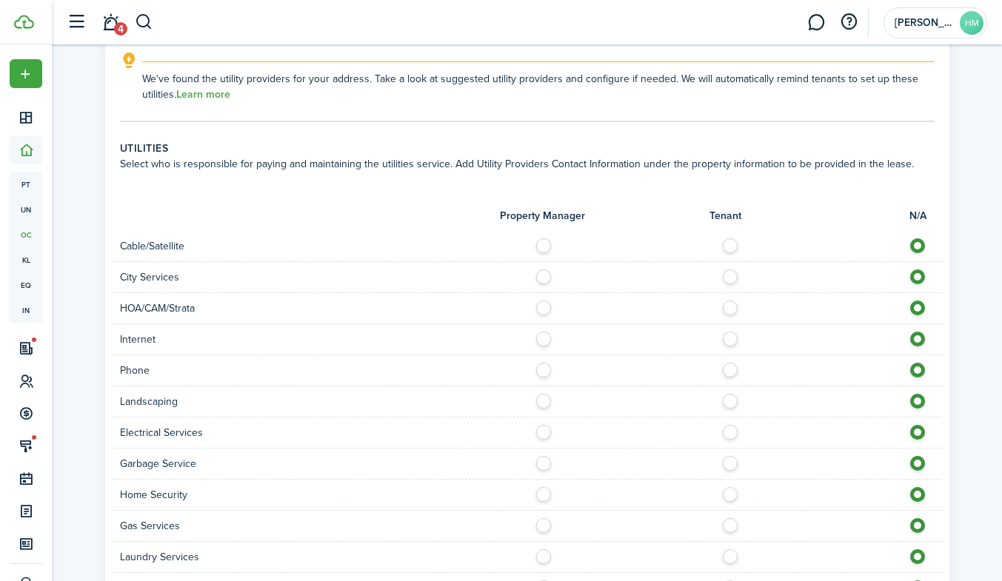
click at [736, 246] on label at bounding box center [735, 242] width 26 height 7
radio input "true"
click at [727, 339] on label at bounding box center [735, 335] width 26 height 7
radio input "true"
click at [724, 370] on label at bounding box center [735, 366] width 26 height 7
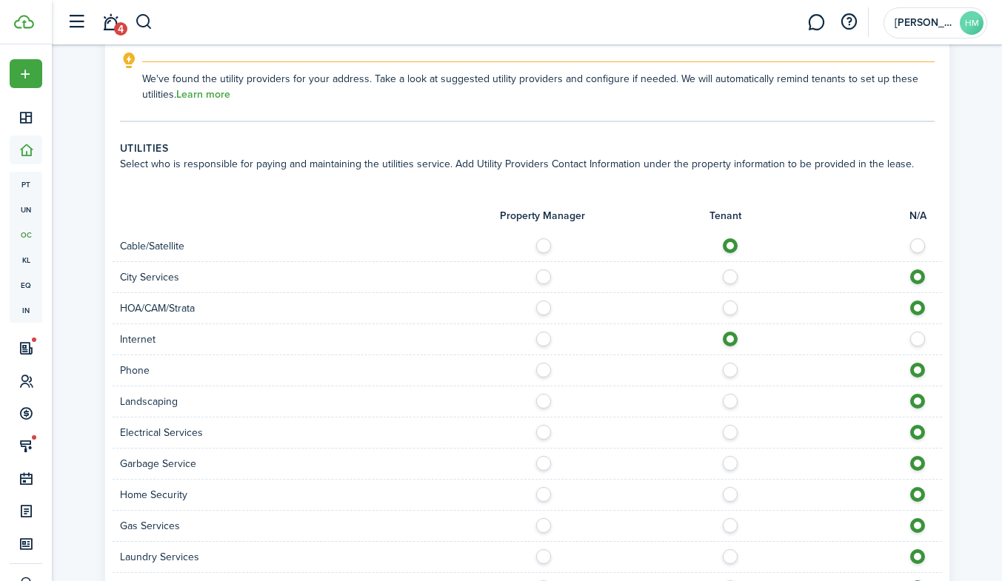
radio input "true"
click at [550, 401] on div at bounding box center [734, 402] width 415 height 16
click at [539, 401] on label at bounding box center [548, 397] width 26 height 7
radio input "true"
click at [721, 436] on div at bounding box center [734, 433] width 415 height 16
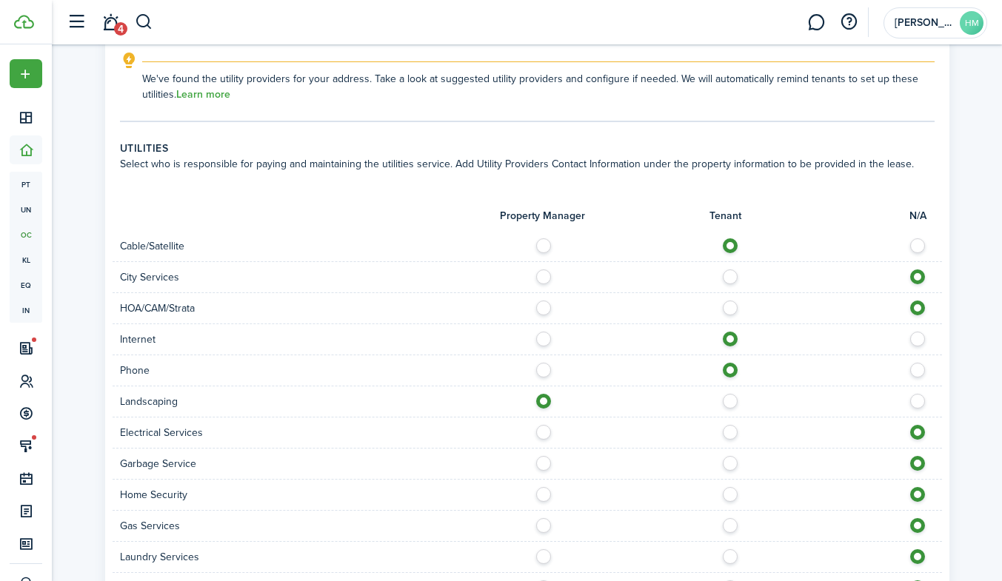
click at [728, 432] on label at bounding box center [735, 428] width 26 height 7
radio input "true"
click at [727, 464] on label at bounding box center [735, 459] width 26 height 7
radio input "true"
click at [735, 495] on label at bounding box center [735, 490] width 26 height 7
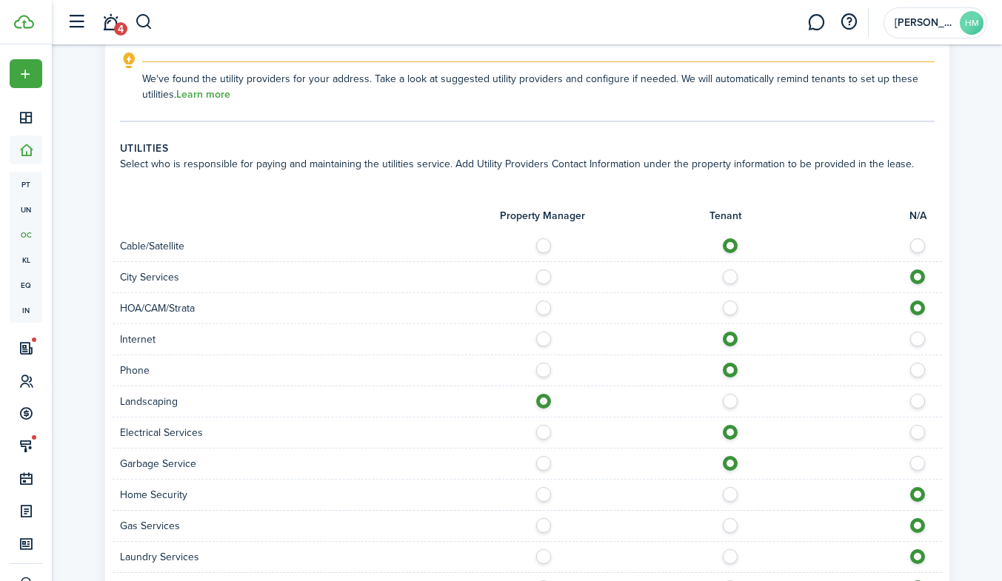
radio input "true"
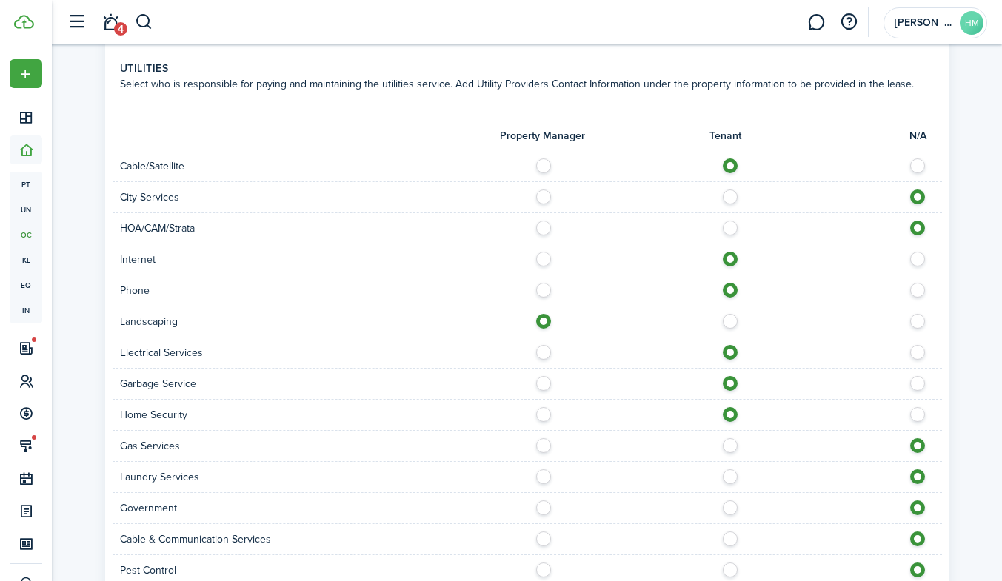
scroll to position [1033, 0]
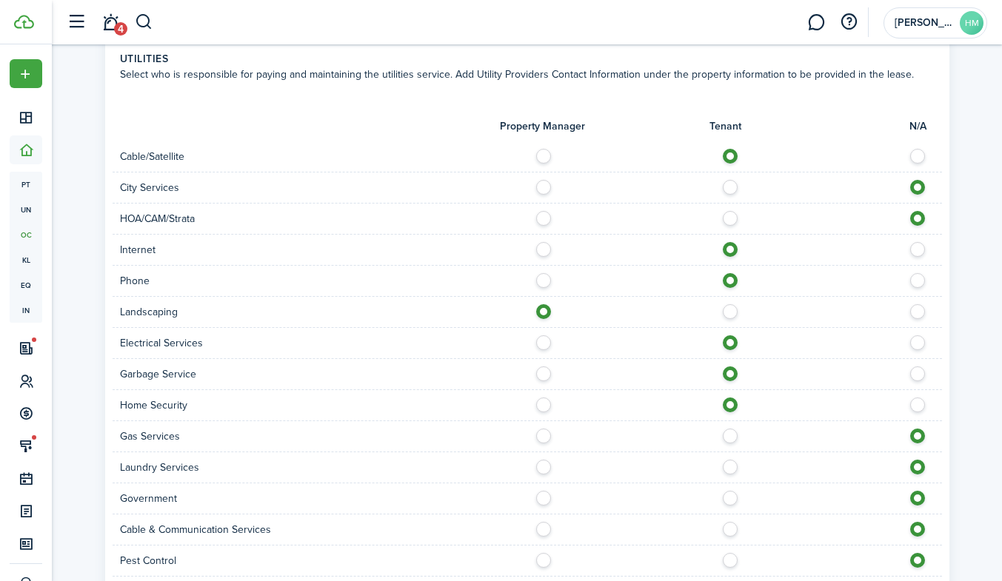
click at [726, 467] on label at bounding box center [735, 463] width 26 height 7
radio input "true"
click at [727, 530] on label at bounding box center [735, 525] width 26 height 7
radio input "true"
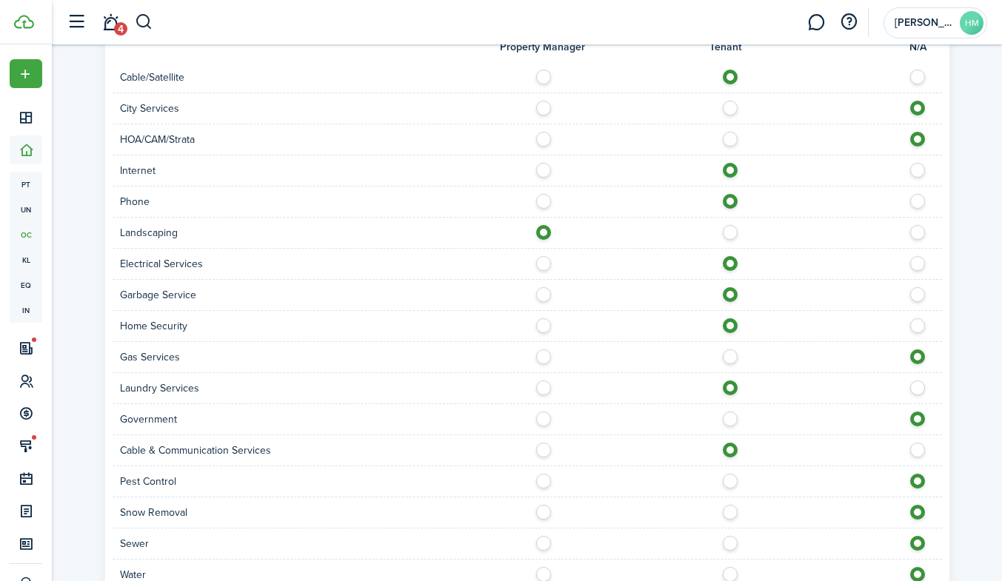
scroll to position [1127, 0]
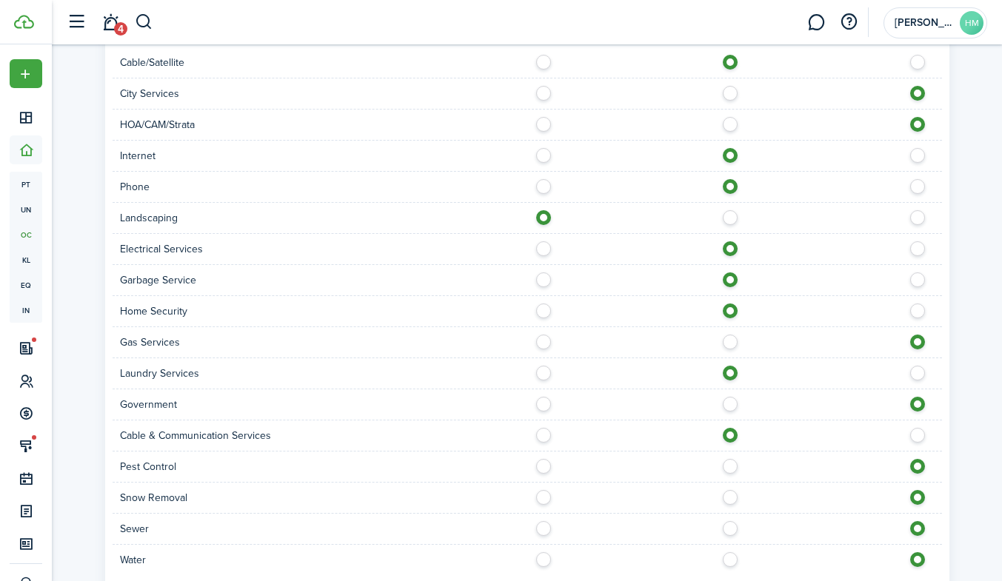
click at [726, 473] on div at bounding box center [734, 467] width 415 height 16
click at [727, 466] on label at bounding box center [735, 462] width 26 height 7
radio input "true"
click at [724, 498] on label at bounding box center [735, 493] width 26 height 7
radio input "true"
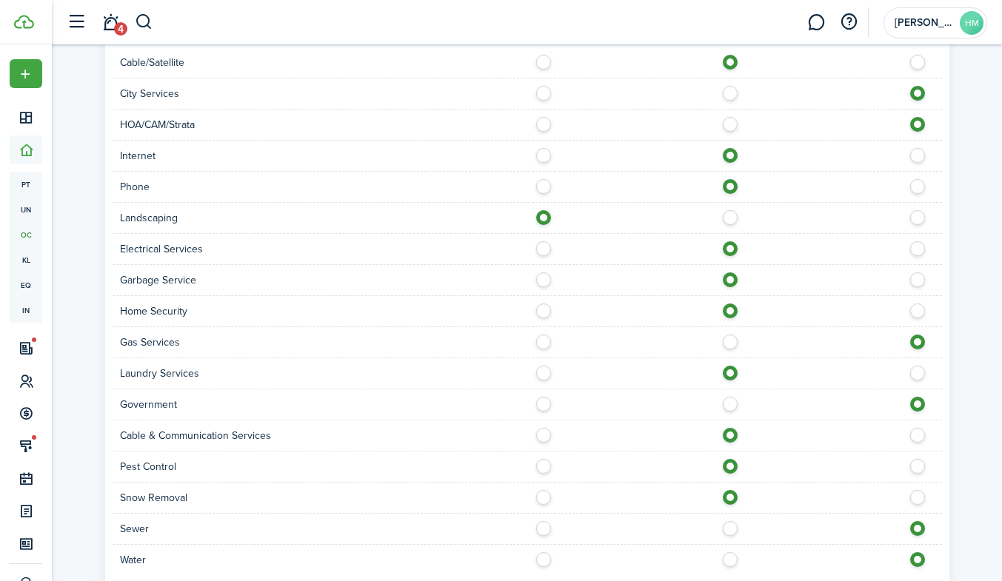
click at [731, 536] on div at bounding box center [734, 529] width 415 height 16
click at [730, 529] on label at bounding box center [735, 524] width 26 height 7
radio input "true"
click at [727, 560] on label at bounding box center [735, 556] width 26 height 7
radio input "true"
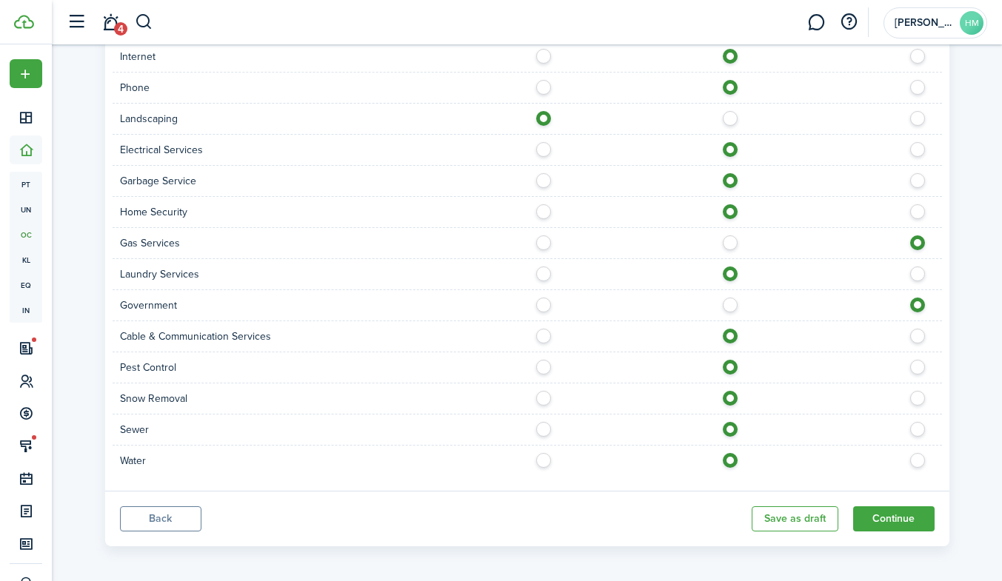
scroll to position [1227, 0]
click at [882, 518] on button "Continue" at bounding box center [893, 518] width 81 height 25
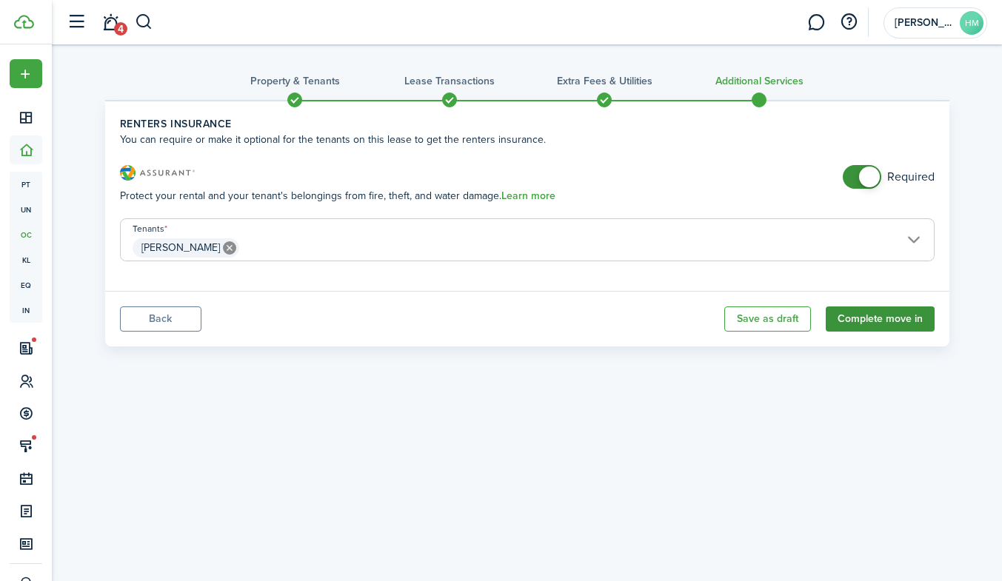
click at [850, 321] on button "Complete move in" at bounding box center [880, 319] width 109 height 25
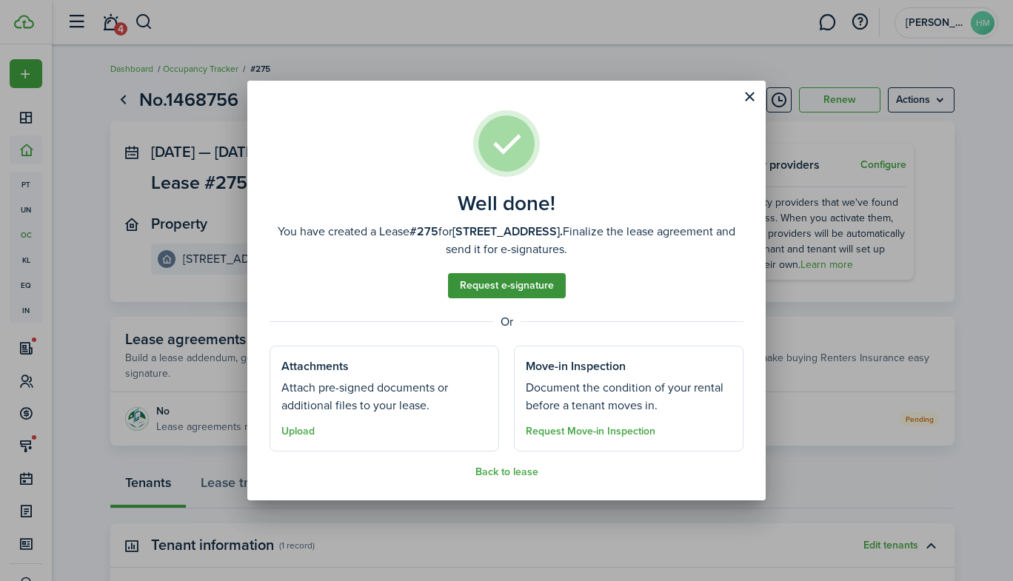
click at [483, 286] on link "Request e-signature" at bounding box center [507, 285] width 118 height 25
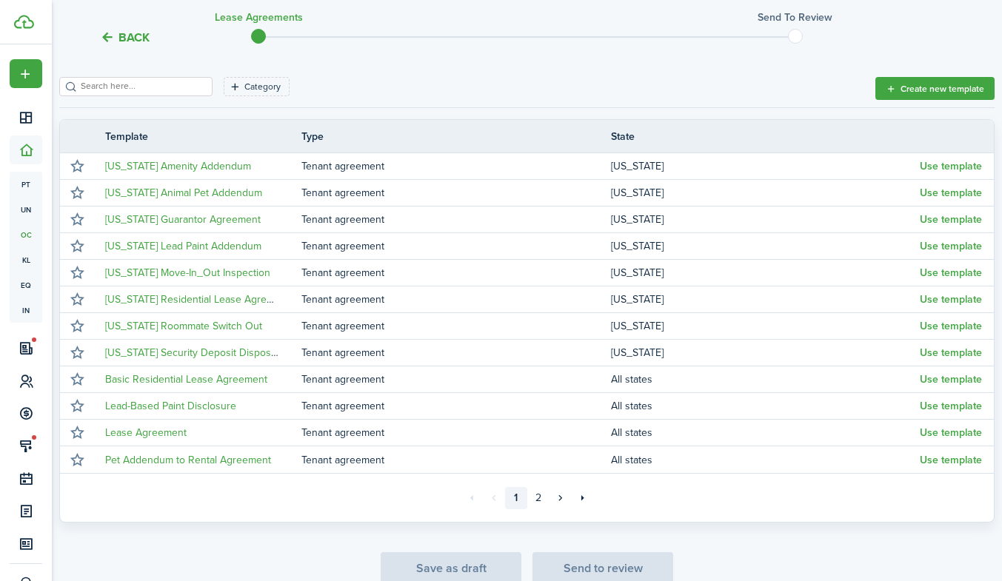
scroll to position [211, 0]
click at [535, 497] on link "2" at bounding box center [538, 498] width 22 height 22
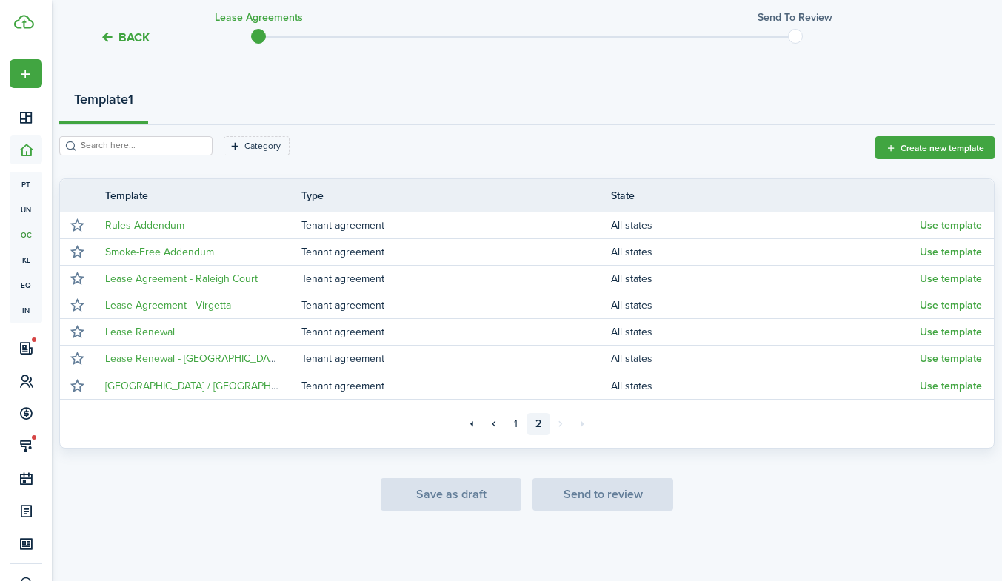
scroll to position [151, 0]
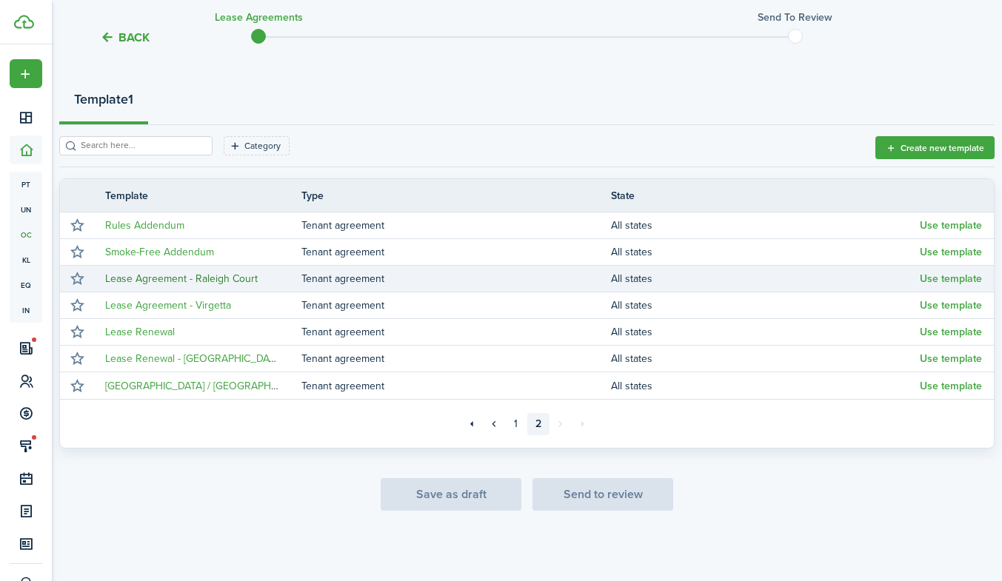
click at [179, 281] on link "Lease Agreement - Raleigh Court" at bounding box center [181, 279] width 153 height 16
